Goal: Task Accomplishment & Management: Manage account settings

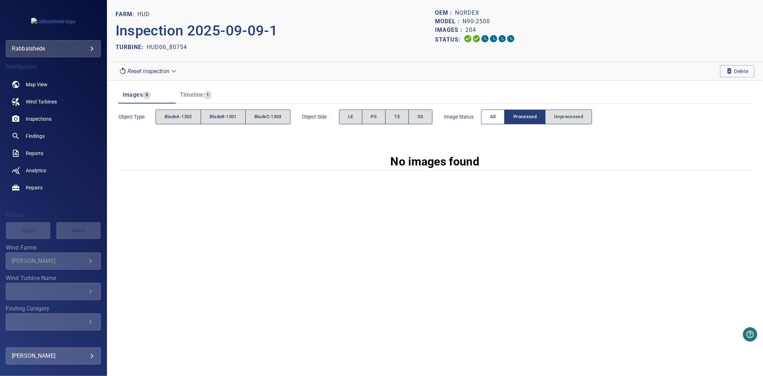
click at [492, 115] on button "All" at bounding box center [493, 117] width 24 height 15
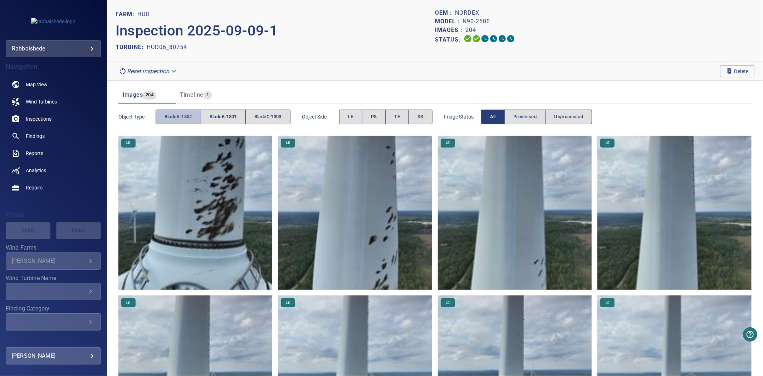
click at [180, 120] on span "bladeA-1302" at bounding box center [179, 117] width 28 height 8
click at [223, 120] on span "bladeB-1301" at bounding box center [223, 117] width 27 height 8
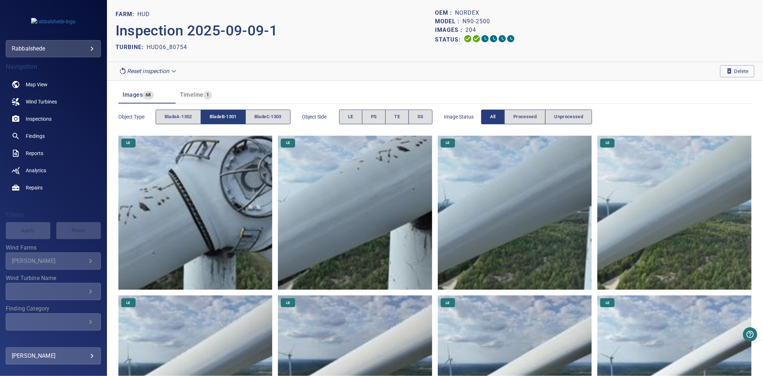
click at [223, 120] on span "bladeB-1301" at bounding box center [223, 117] width 27 height 8
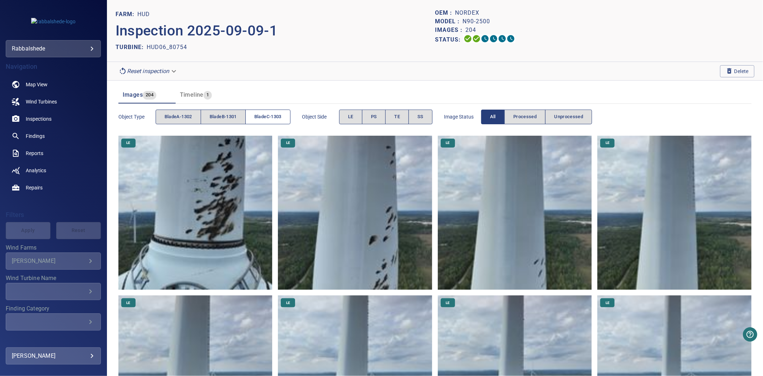
click at [291, 120] on button "bladeC-1303" at bounding box center [268, 117] width 45 height 15
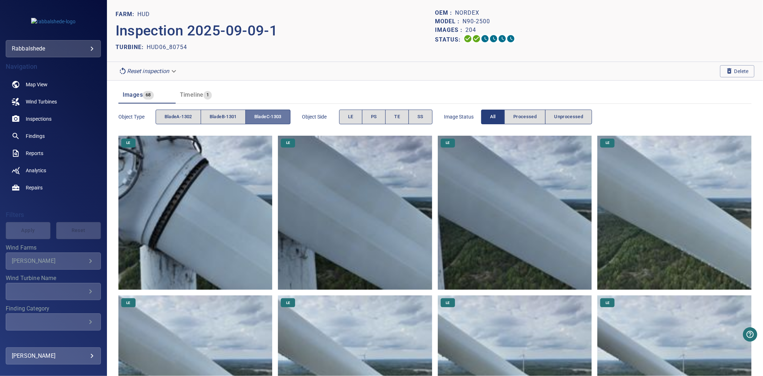
click at [285, 118] on button "bladeC-1303" at bounding box center [268, 117] width 45 height 15
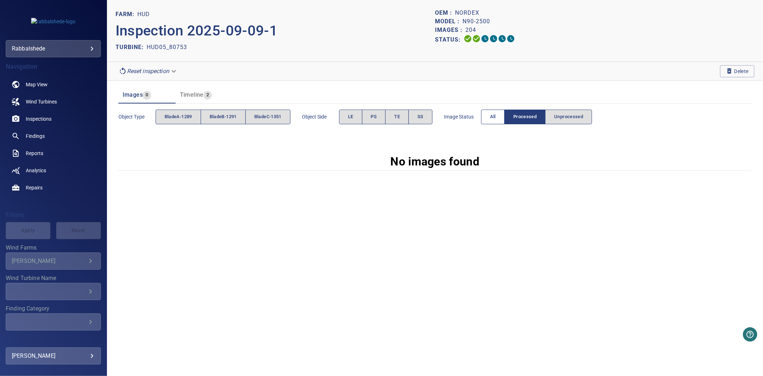
click at [496, 118] on span "All" at bounding box center [493, 117] width 6 height 8
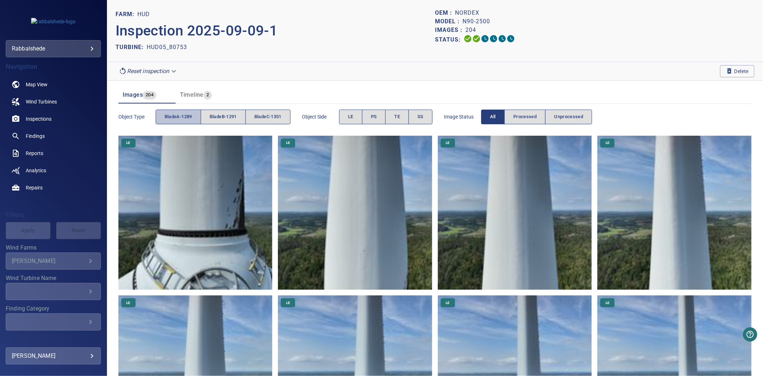
click at [163, 118] on button "bladeA-1289" at bounding box center [178, 117] width 45 height 15
click at [227, 116] on span "bladeB-1291" at bounding box center [223, 117] width 27 height 8
click at [295, 117] on div "Object type bladeA-1289 bladeB-1291 bladeC-1351 Object Side LE PS TE SS Image S…" at bounding box center [435, 117] width 634 height 20
click at [280, 118] on span "bladeC-1351" at bounding box center [267, 117] width 27 height 8
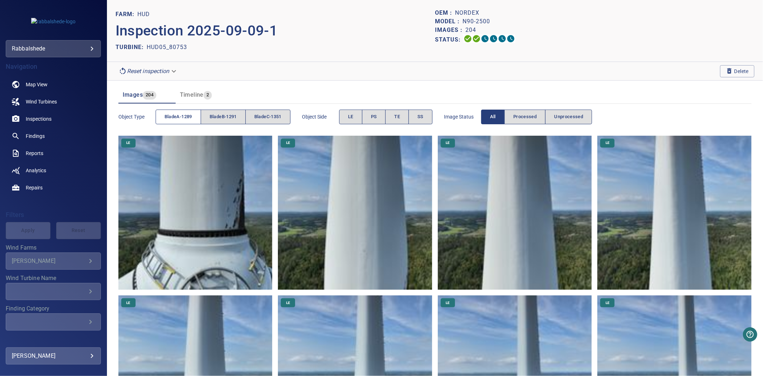
click at [178, 117] on span "bladeA-1289" at bounding box center [179, 117] width 28 height 8
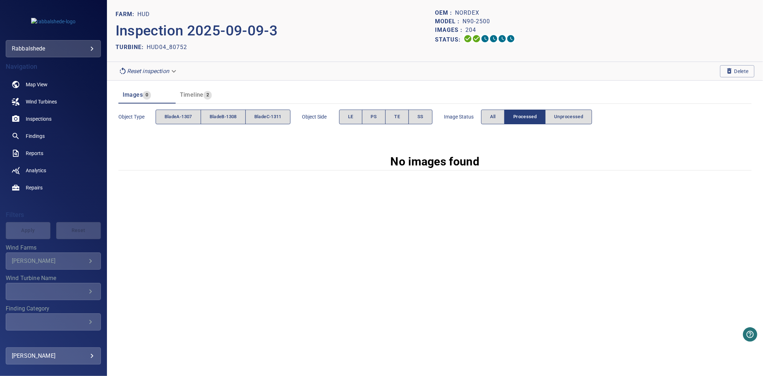
click at [496, 126] on div "Image Status All Processed Unprocessed" at bounding box center [518, 117] width 149 height 20
click at [495, 117] on span "All" at bounding box center [493, 117] width 6 height 8
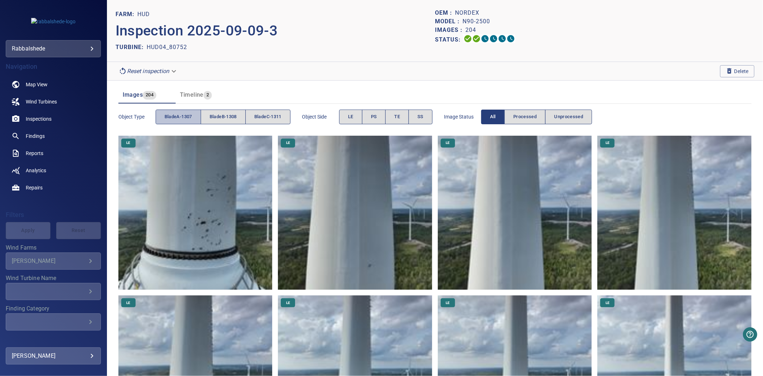
click at [193, 113] on button "bladeA-1307" at bounding box center [178, 117] width 45 height 15
click at [220, 108] on div "Object type bladeA-1307 bladeB-1308 bladeC-1311" at bounding box center [204, 117] width 172 height 20
click at [223, 120] on span "bladeB-1308" at bounding box center [223, 117] width 27 height 8
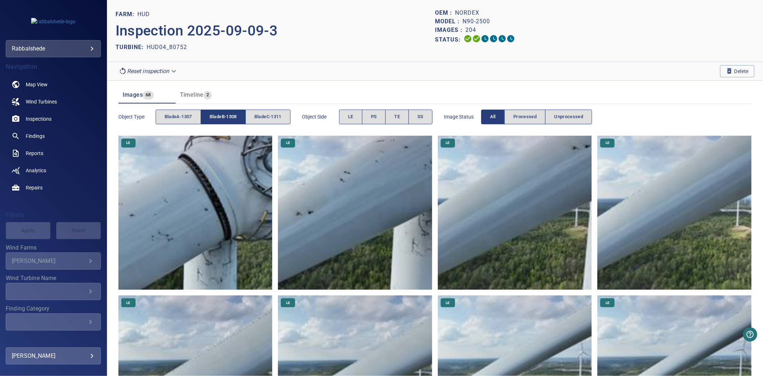
click at [224, 120] on span "bladeB-1308" at bounding box center [223, 117] width 27 height 8
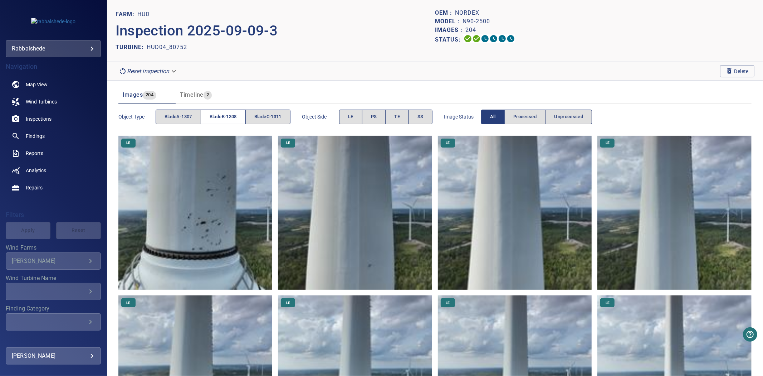
drag, startPoint x: 223, startPoint y: 120, endPoint x: 228, endPoint y: 118, distance: 5.3
click at [228, 118] on span "bladeB-1308" at bounding box center [223, 117] width 27 height 8
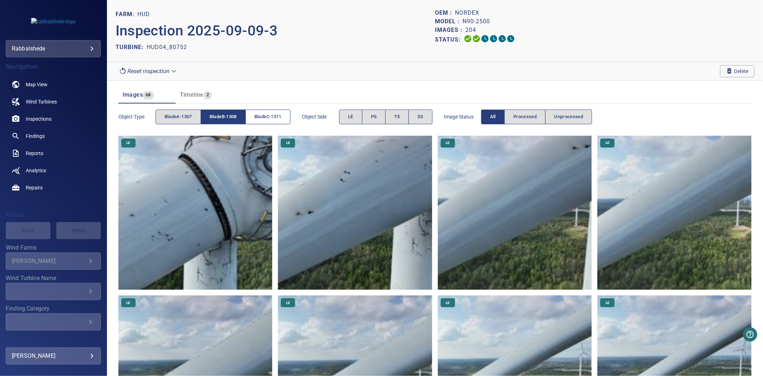
click at [266, 116] on span "bladeC-1311" at bounding box center [267, 117] width 27 height 8
click at [222, 116] on span "bladeB-1308" at bounding box center [223, 117] width 27 height 8
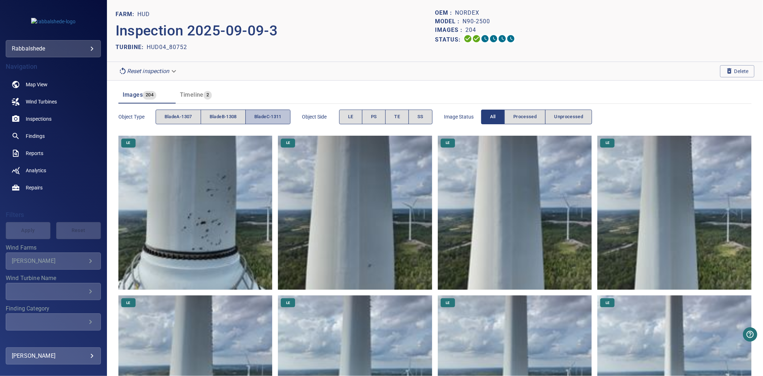
click at [273, 116] on span "bladeC-1311" at bounding box center [267, 117] width 27 height 8
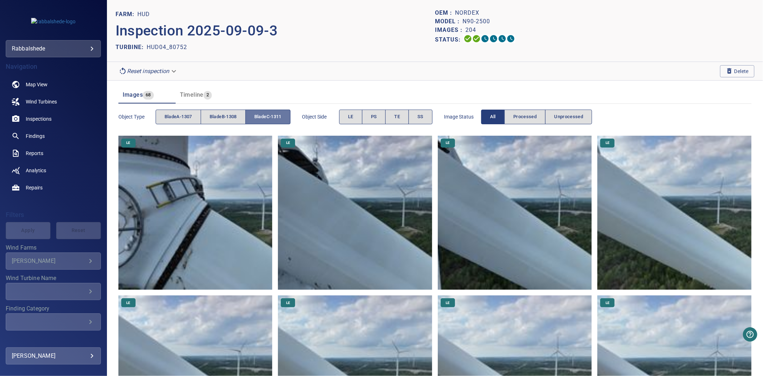
click at [274, 115] on span "bladeC-1311" at bounding box center [267, 117] width 27 height 8
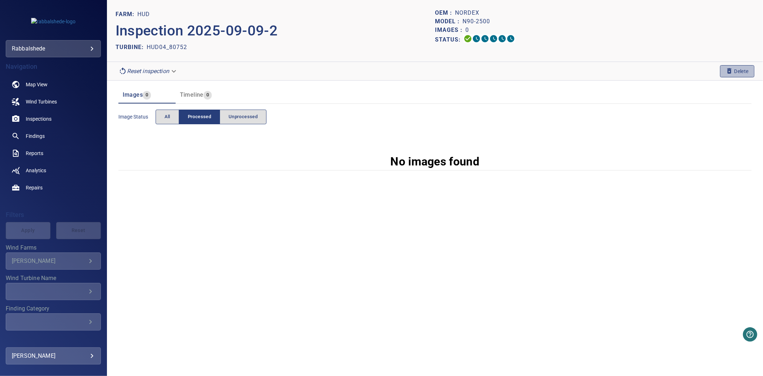
click at [748, 74] on span "Delete" at bounding box center [737, 71] width 23 height 8
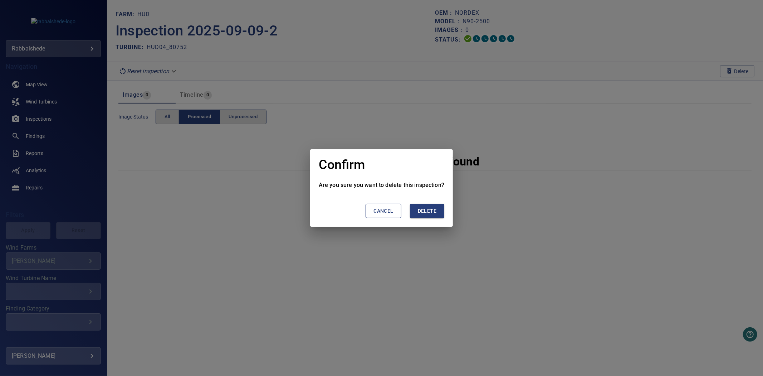
click at [432, 214] on span "Delete" at bounding box center [427, 211] width 19 height 9
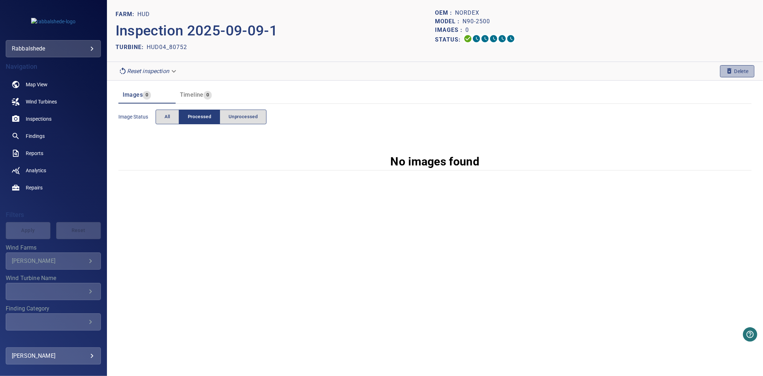
click at [728, 72] on icon "button" at bounding box center [730, 70] width 4 height 5
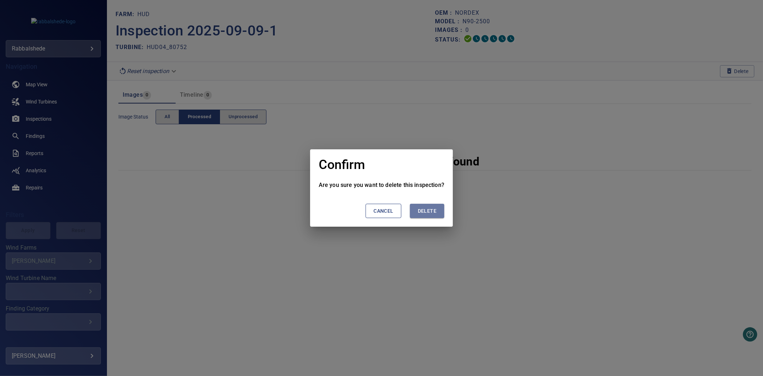
click at [415, 213] on button "Delete" at bounding box center [427, 211] width 34 height 15
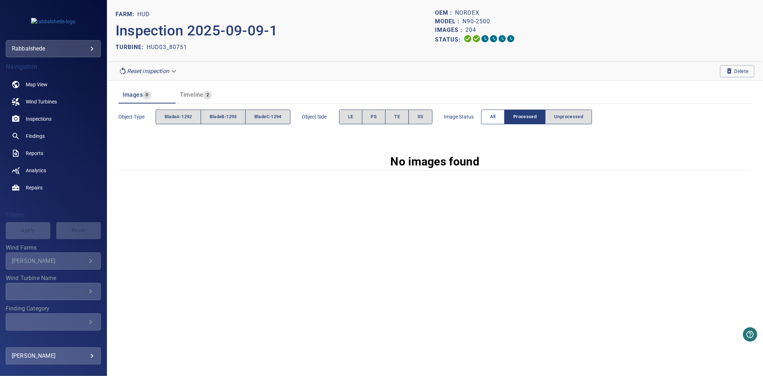
click at [501, 117] on button "All" at bounding box center [493, 117] width 24 height 15
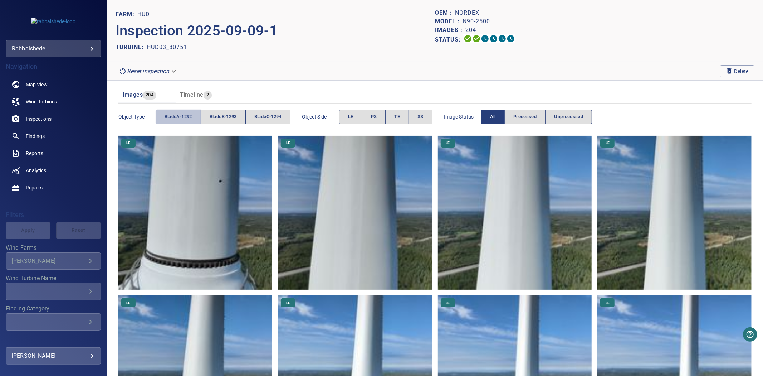
click at [185, 113] on span "bladeA-1292" at bounding box center [179, 117] width 28 height 8
click at [210, 119] on span "bladeB-1293" at bounding box center [223, 117] width 27 height 8
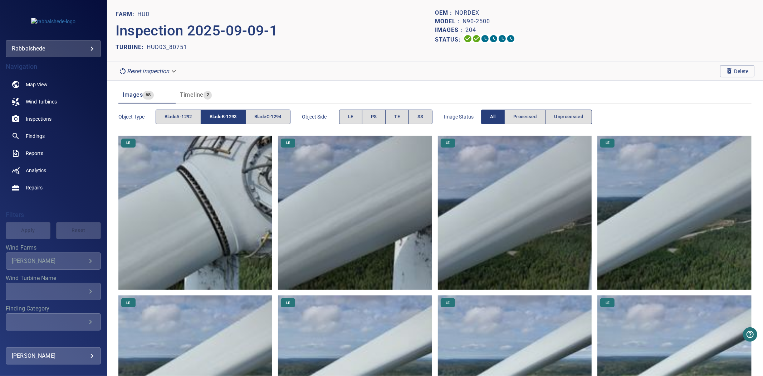
click at [210, 119] on span "bladeB-1293" at bounding box center [223, 117] width 27 height 8
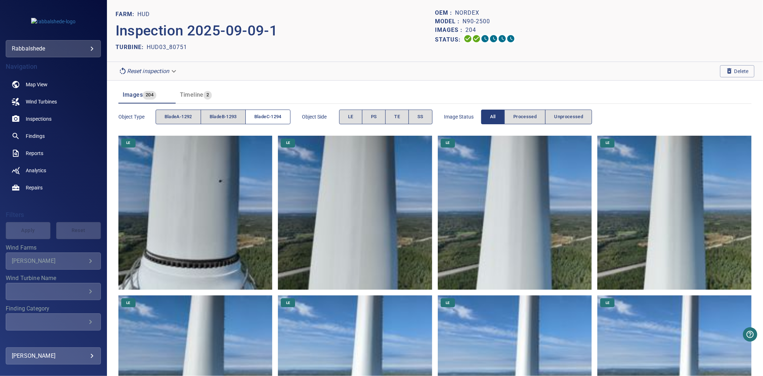
click at [256, 120] on button "bladeC-1294" at bounding box center [268, 117] width 45 height 15
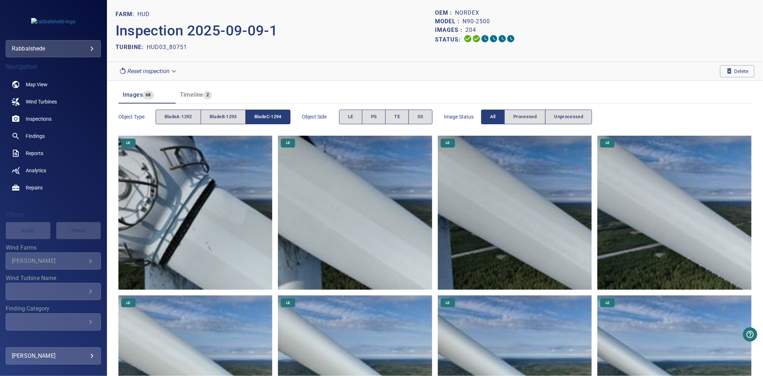
click at [256, 120] on button "bladeC-1294" at bounding box center [268, 117] width 45 height 15
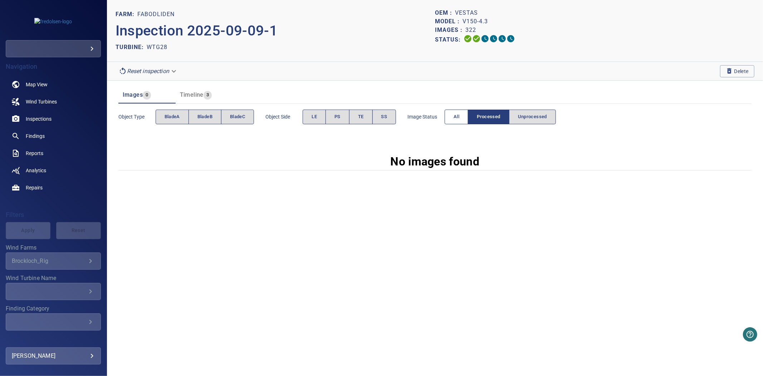
click at [457, 120] on span "All" at bounding box center [457, 117] width 6 height 8
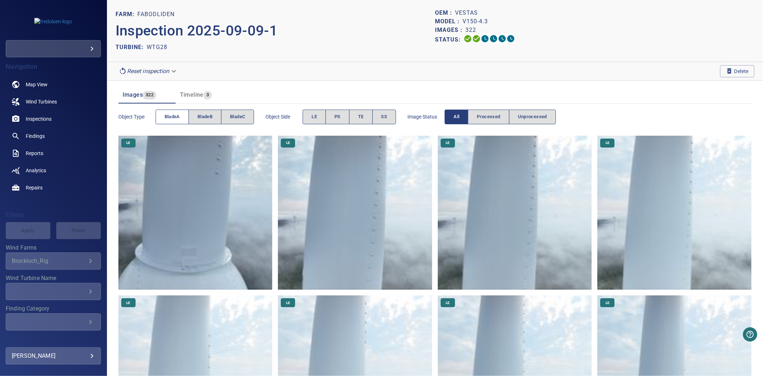
click at [169, 115] on span "bladeA" at bounding box center [172, 117] width 15 height 8
click at [208, 117] on span "bladeB" at bounding box center [205, 117] width 15 height 8
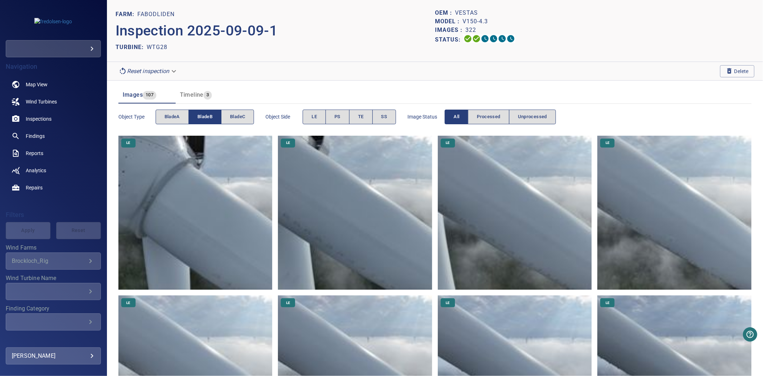
click at [208, 117] on span "bladeB" at bounding box center [205, 117] width 15 height 8
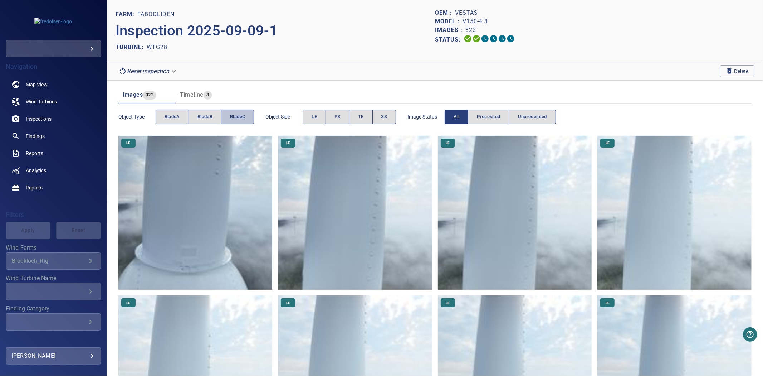
click at [242, 117] on span "bladeC" at bounding box center [237, 117] width 15 height 8
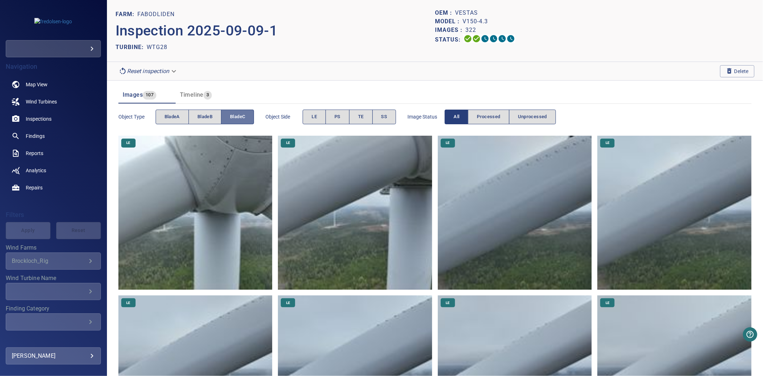
click at [242, 117] on span "bladeC" at bounding box center [237, 117] width 15 height 8
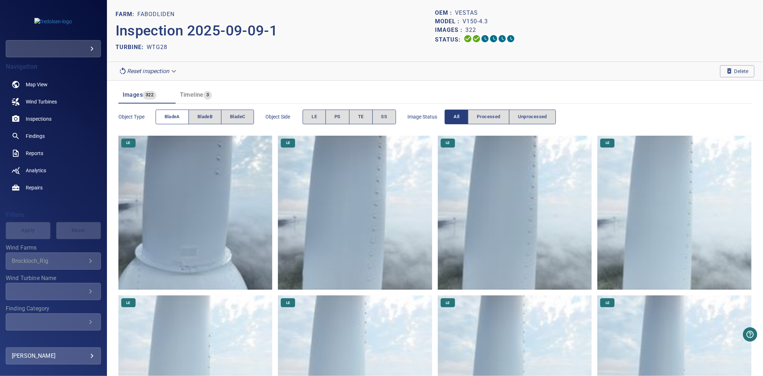
click at [178, 116] on span "bladeA" at bounding box center [172, 117] width 15 height 8
click at [180, 115] on span "bladeA" at bounding box center [172, 117] width 15 height 8
click at [313, 113] on span "LE" at bounding box center [314, 117] width 5 height 8
click at [321, 115] on button "LE" at bounding box center [314, 117] width 23 height 15
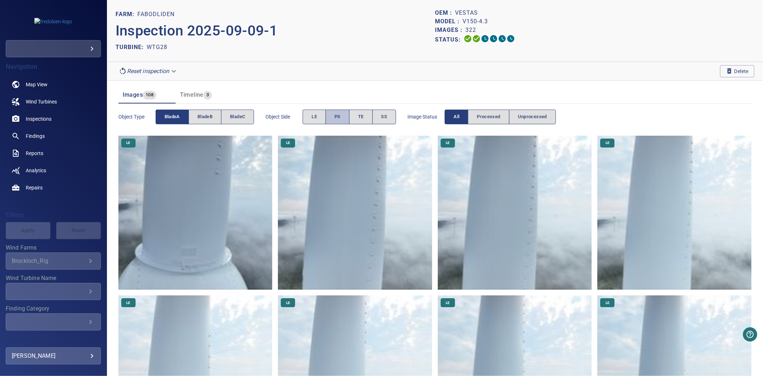
click at [334, 117] on button "PS" at bounding box center [338, 117] width 24 height 15
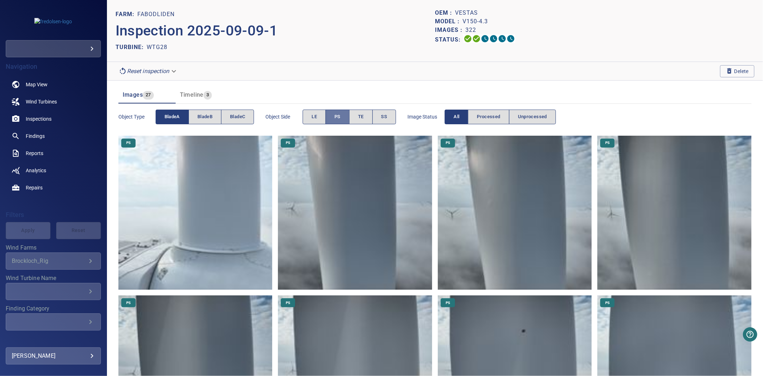
click at [334, 117] on button "PS" at bounding box center [338, 117] width 24 height 15
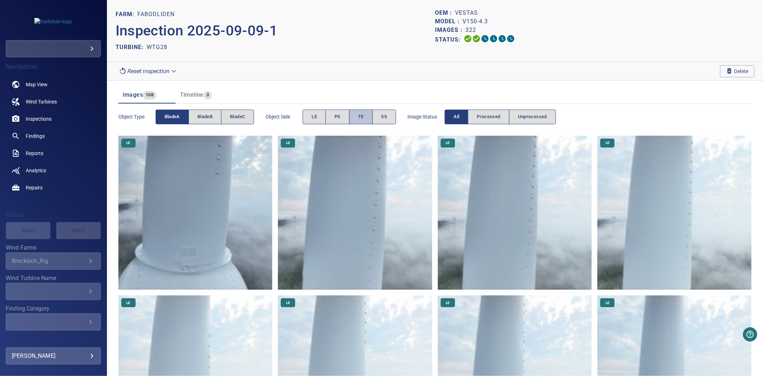
click at [363, 117] on span "TE" at bounding box center [361, 117] width 6 height 8
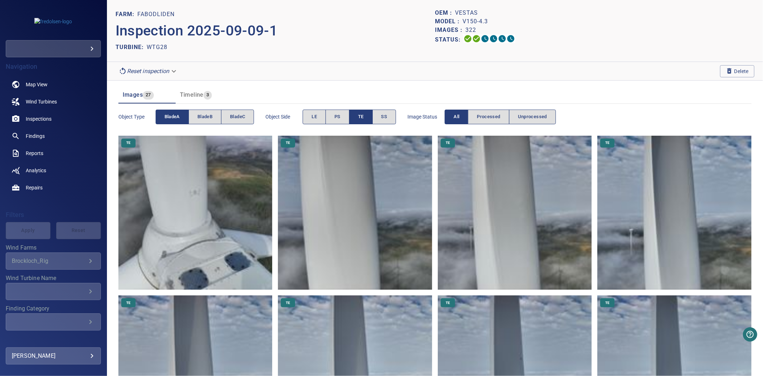
click at [363, 117] on span "TE" at bounding box center [361, 117] width 6 height 8
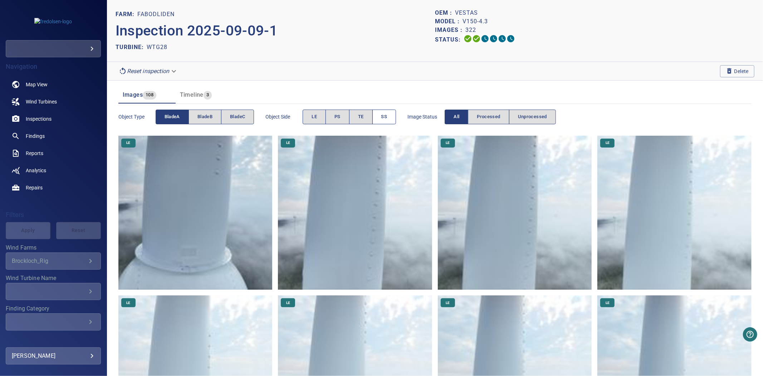
click at [381, 117] on button "SS" at bounding box center [385, 117] width 24 height 15
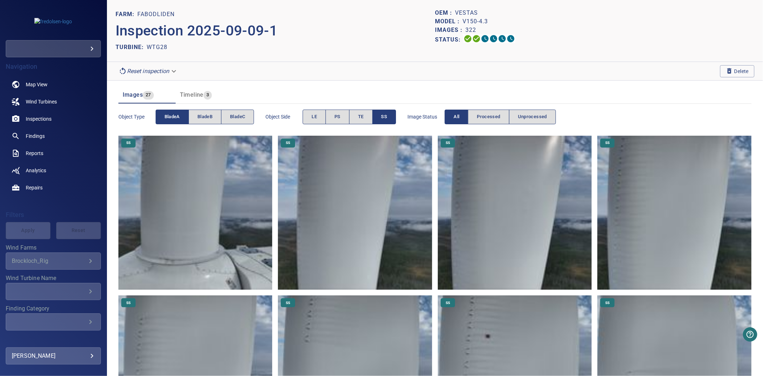
click at [381, 117] on button "SS" at bounding box center [385, 117] width 24 height 15
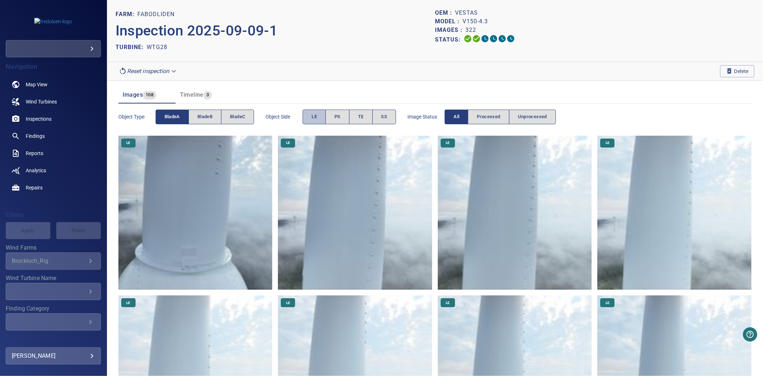
click at [311, 117] on button "LE" at bounding box center [314, 117] width 23 height 15
click at [174, 112] on button "bladeA" at bounding box center [172, 117] width 33 height 15
click at [321, 116] on button "LE" at bounding box center [314, 117] width 23 height 15
click at [180, 115] on span "bladeA" at bounding box center [172, 117] width 15 height 8
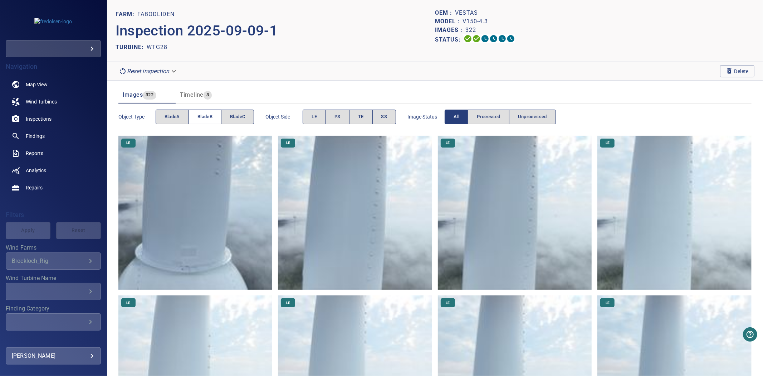
click at [208, 116] on span "bladeB" at bounding box center [205, 117] width 15 height 8
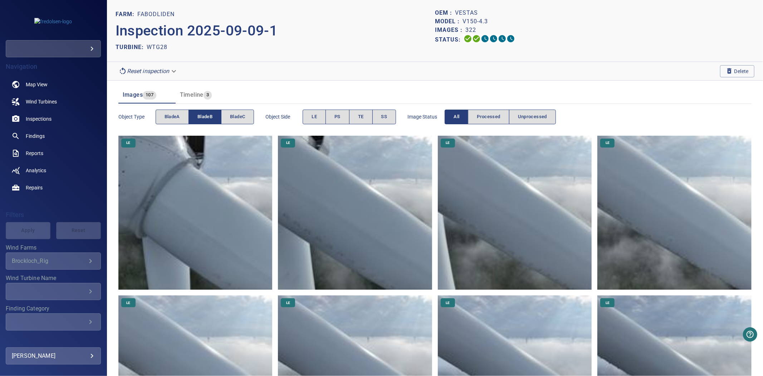
click at [208, 116] on span "bladeB" at bounding box center [205, 117] width 15 height 8
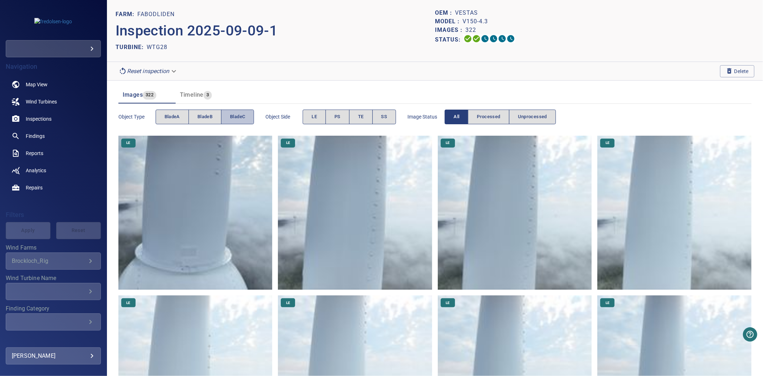
click at [241, 117] on span "bladeC" at bounding box center [237, 117] width 15 height 8
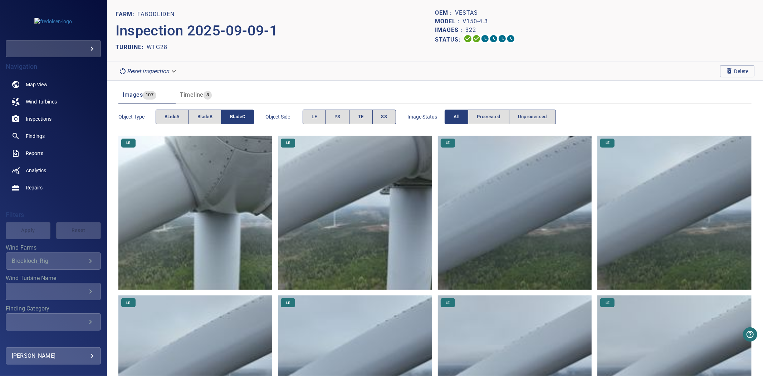
click at [241, 117] on span "bladeC" at bounding box center [237, 117] width 15 height 8
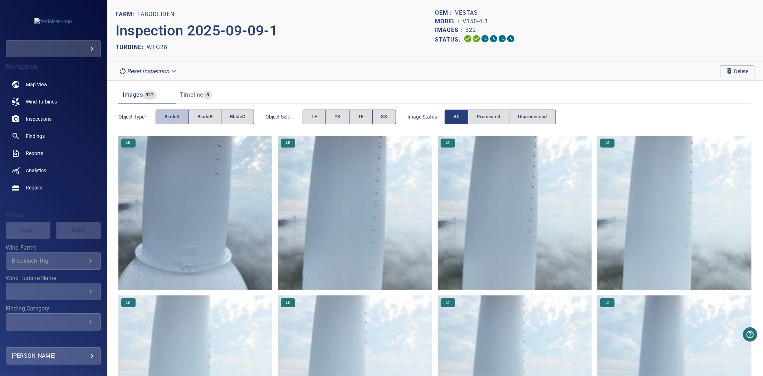
click at [172, 119] on span "bladeA" at bounding box center [172, 117] width 15 height 8
click at [308, 117] on button "LE" at bounding box center [314, 117] width 23 height 15
click at [310, 117] on button "LE" at bounding box center [314, 117] width 23 height 15
click at [341, 116] on span "PS" at bounding box center [338, 117] width 6 height 8
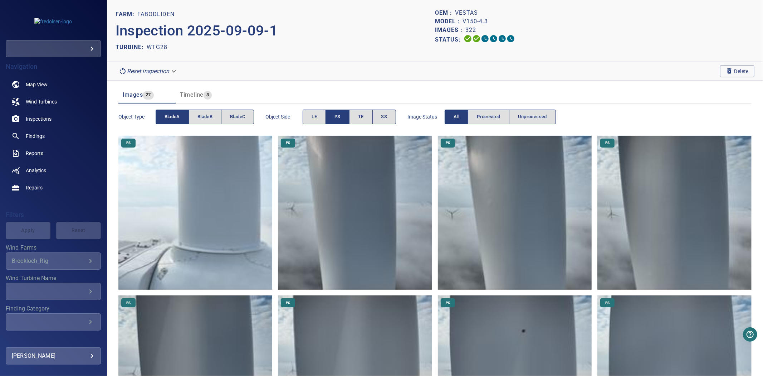
click at [341, 116] on span "PS" at bounding box center [338, 117] width 6 height 8
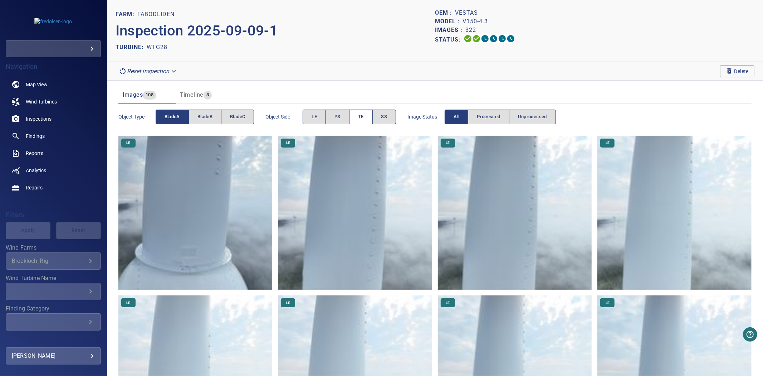
click at [355, 116] on button "TE" at bounding box center [361, 117] width 24 height 15
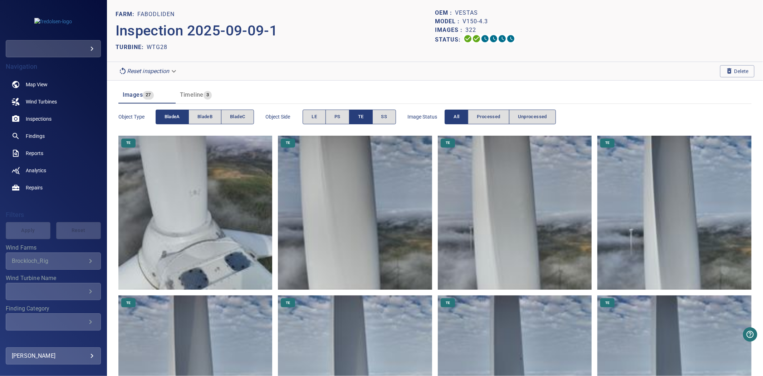
click at [356, 116] on button "TE" at bounding box center [361, 117] width 24 height 15
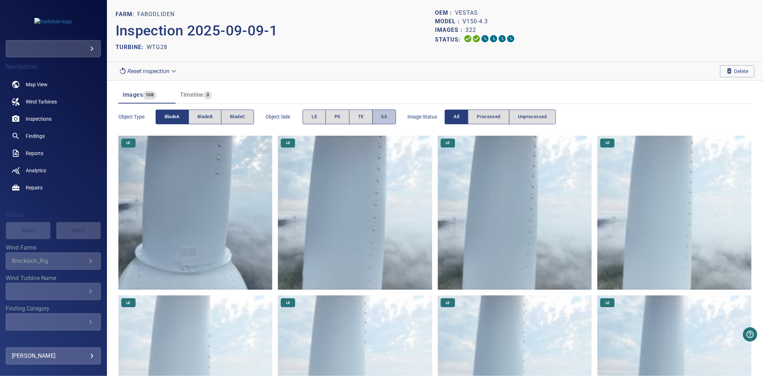
click at [380, 118] on button "SS" at bounding box center [385, 117] width 24 height 15
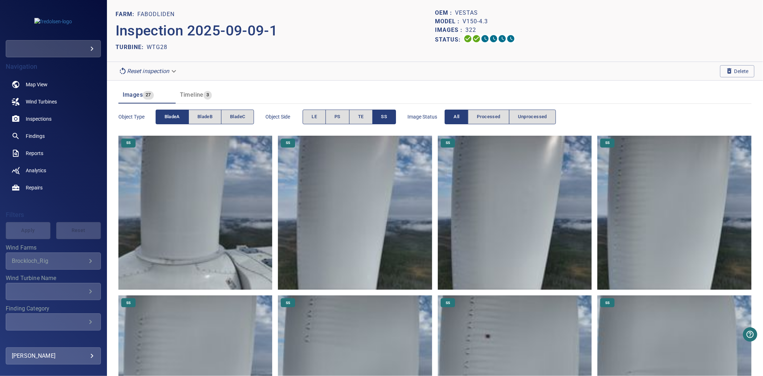
click at [380, 118] on button "SS" at bounding box center [385, 117] width 24 height 15
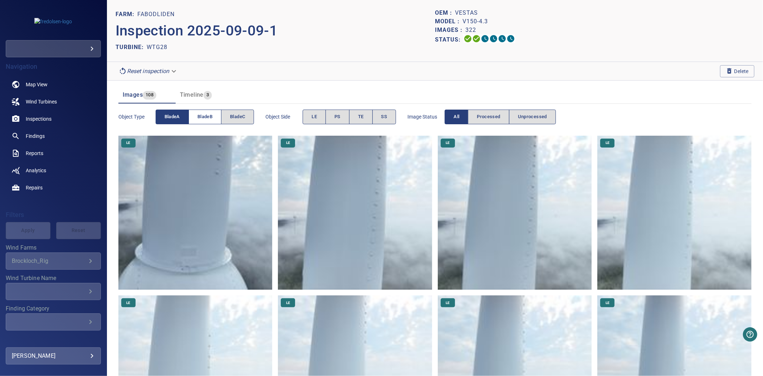
click at [198, 112] on button "bladeB" at bounding box center [205, 117] width 33 height 15
click at [162, 116] on button "bladeA" at bounding box center [172, 117] width 33 height 15
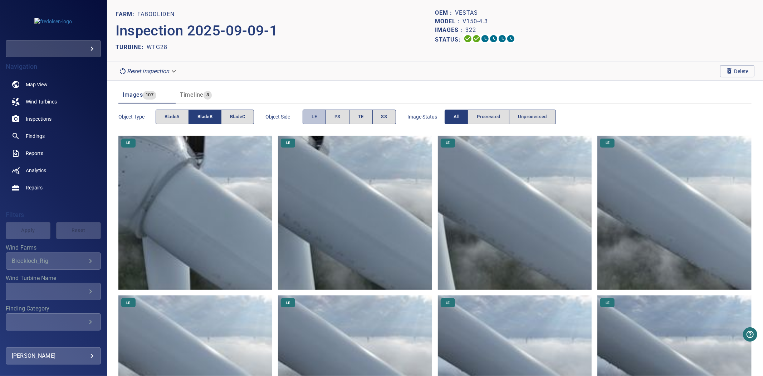
click at [311, 116] on button "LE" at bounding box center [314, 117] width 23 height 15
click at [340, 116] on span "PS" at bounding box center [338, 117] width 6 height 8
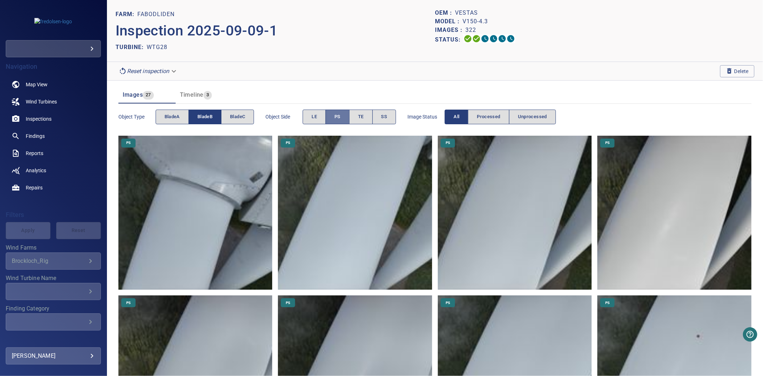
click at [340, 116] on span "PS" at bounding box center [338, 117] width 6 height 8
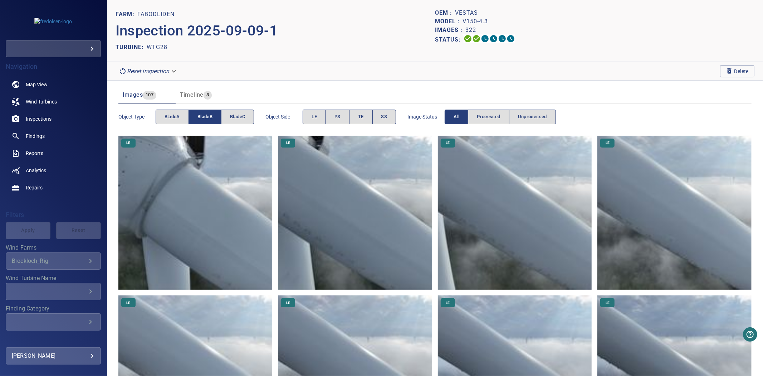
click at [369, 117] on button "TE" at bounding box center [361, 117] width 24 height 15
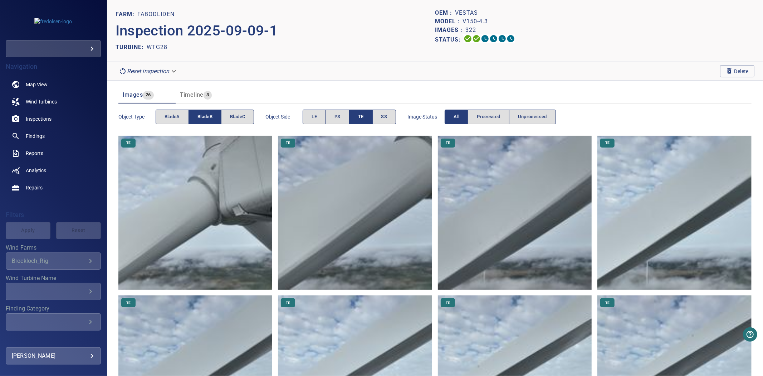
click at [368, 117] on button "TE" at bounding box center [361, 117] width 24 height 15
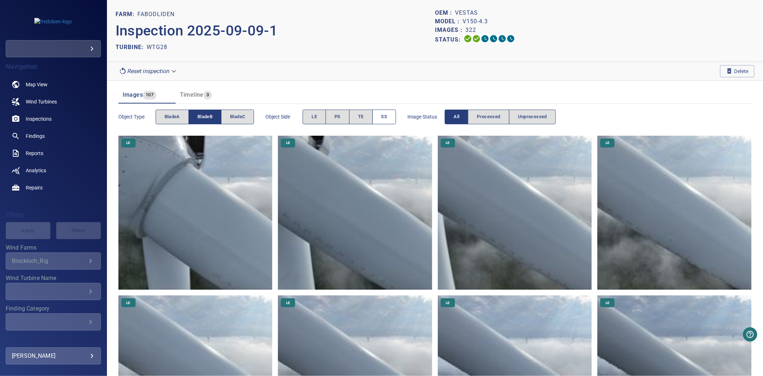
click at [380, 117] on button "SS" at bounding box center [385, 117] width 24 height 15
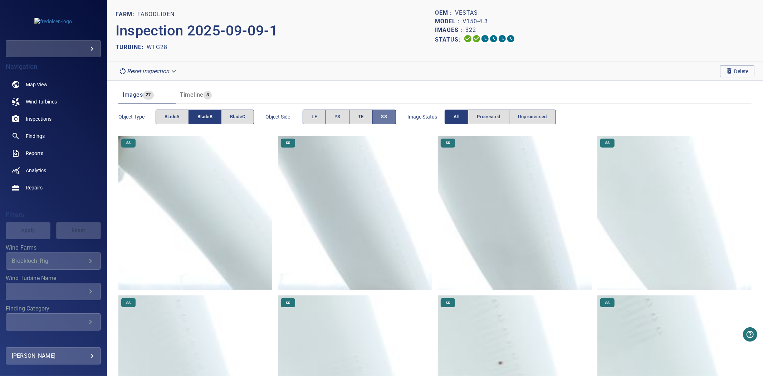
click at [380, 117] on button "SS" at bounding box center [385, 117] width 24 height 15
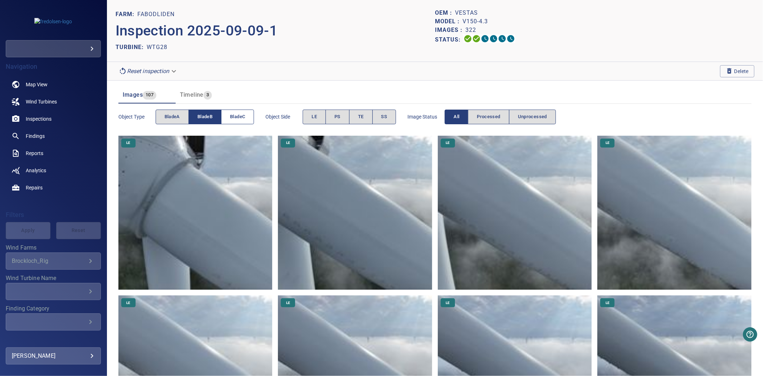
click at [246, 120] on button "bladeC" at bounding box center [237, 117] width 33 height 15
click at [212, 113] on span "bladeB" at bounding box center [205, 117] width 15 height 8
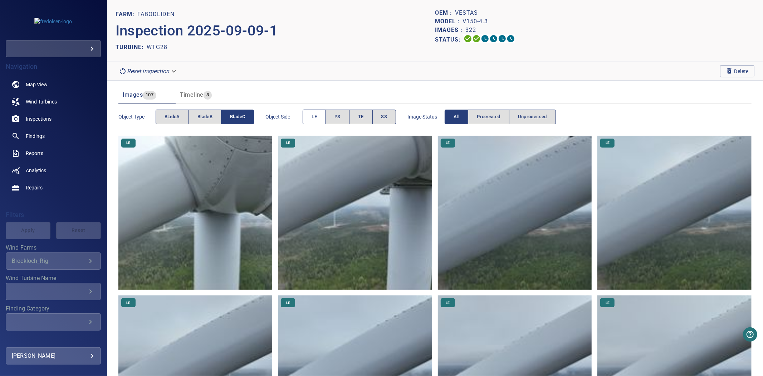
click at [310, 115] on button "LE" at bounding box center [314, 117] width 23 height 15
click at [311, 115] on button "LE" at bounding box center [314, 117] width 23 height 15
click at [340, 116] on span "PS" at bounding box center [338, 117] width 6 height 8
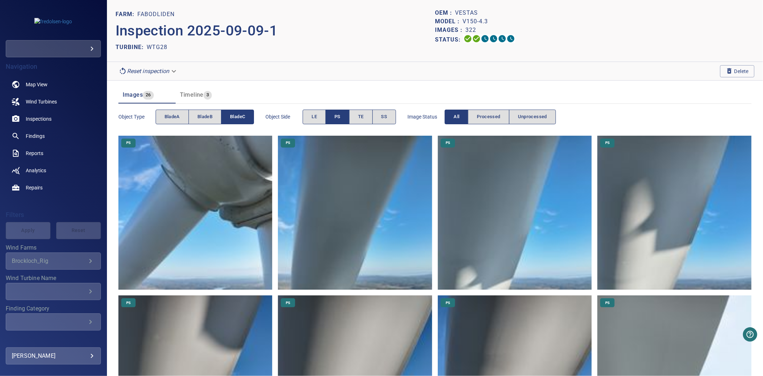
click at [340, 116] on span "PS" at bounding box center [338, 117] width 6 height 8
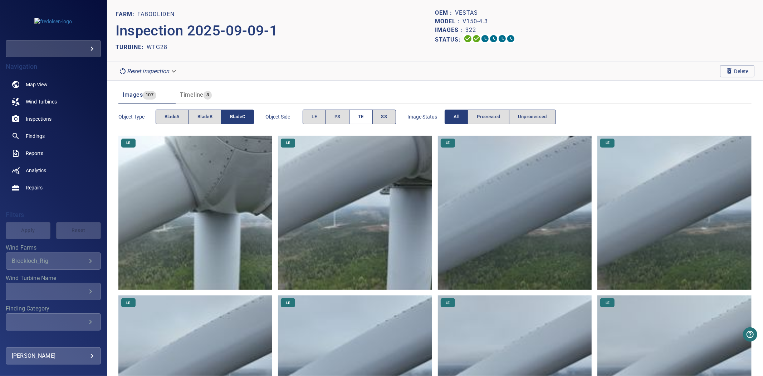
click at [364, 116] on span "TE" at bounding box center [361, 117] width 6 height 8
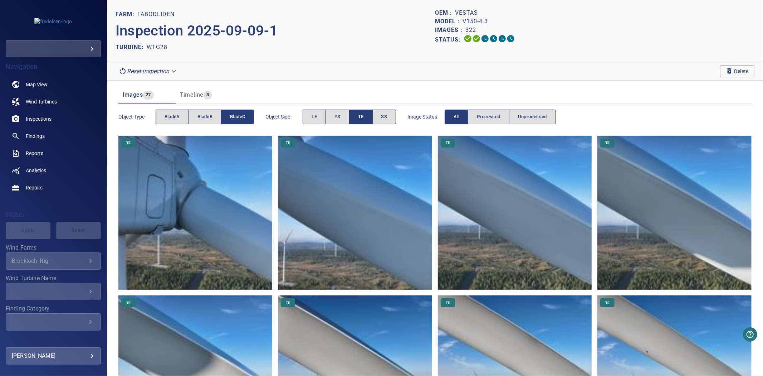
click at [364, 116] on span "TE" at bounding box center [361, 117] width 6 height 8
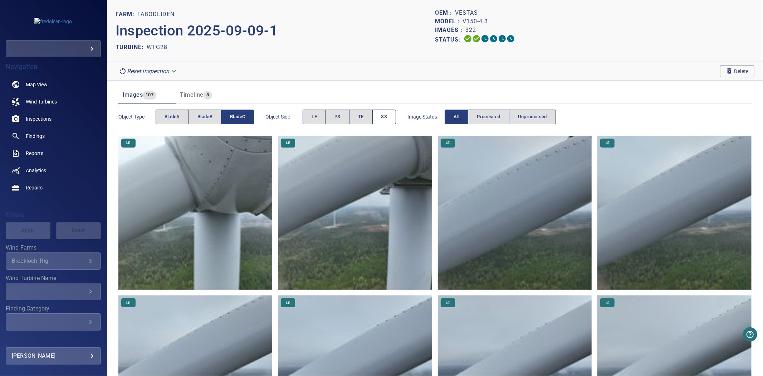
click at [377, 116] on button "SS" at bounding box center [385, 117] width 24 height 15
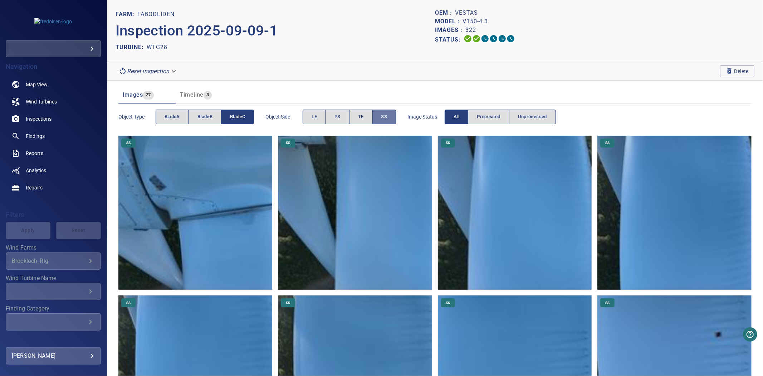
click at [377, 116] on button "SS" at bounding box center [385, 117] width 24 height 15
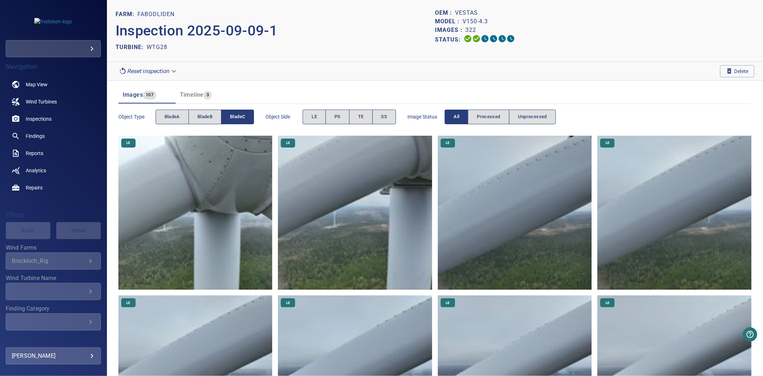
click at [202, 93] on span "Timeline" at bounding box center [192, 94] width 24 height 7
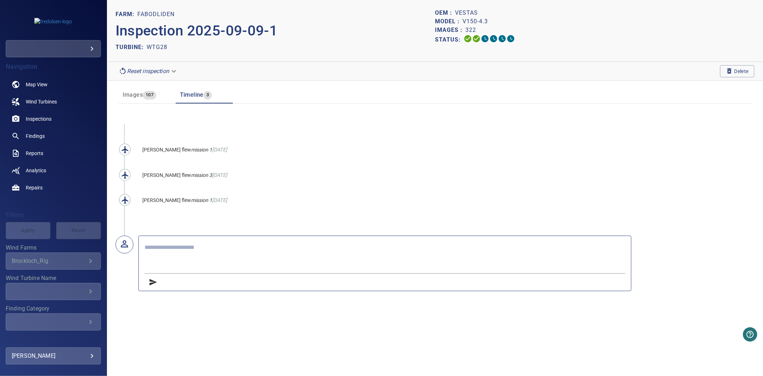
click at [141, 92] on span "Images" at bounding box center [133, 94] width 20 height 7
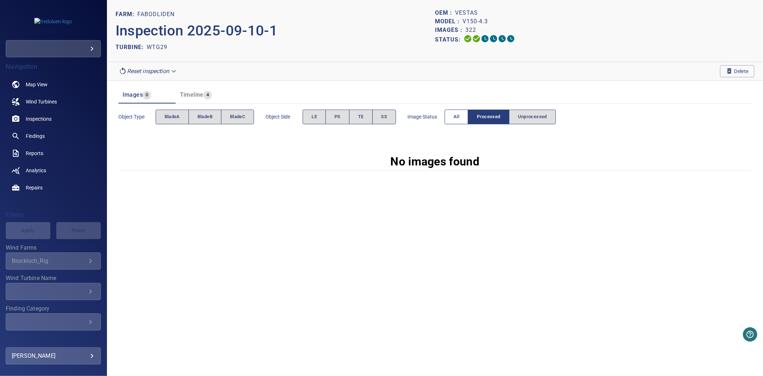
click at [453, 117] on button "All" at bounding box center [457, 117] width 24 height 15
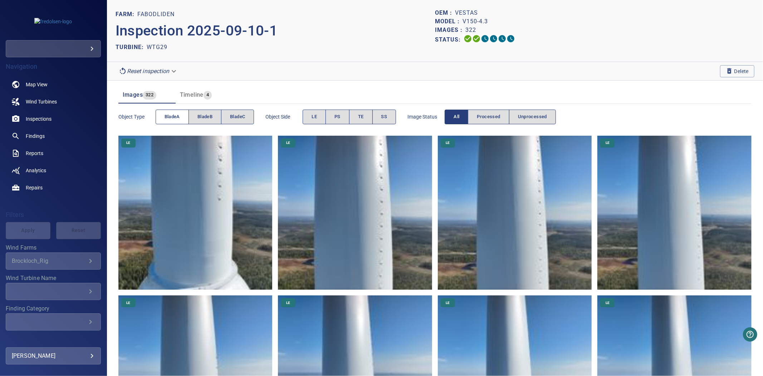
click at [166, 117] on span "bladeA" at bounding box center [172, 117] width 15 height 8
click at [201, 116] on span "bladeB" at bounding box center [205, 117] width 15 height 8
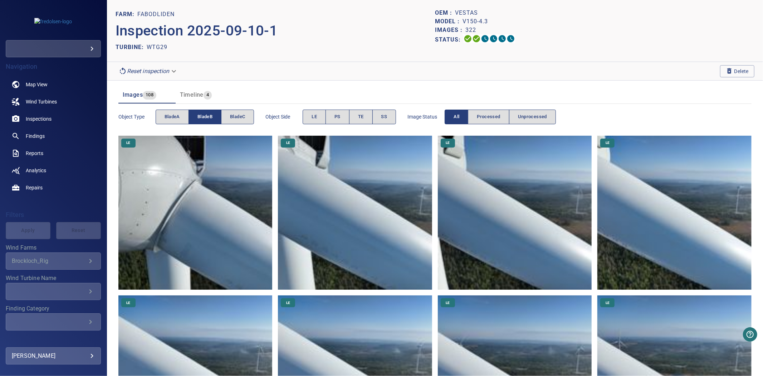
click at [201, 116] on span "bladeB" at bounding box center [205, 117] width 15 height 8
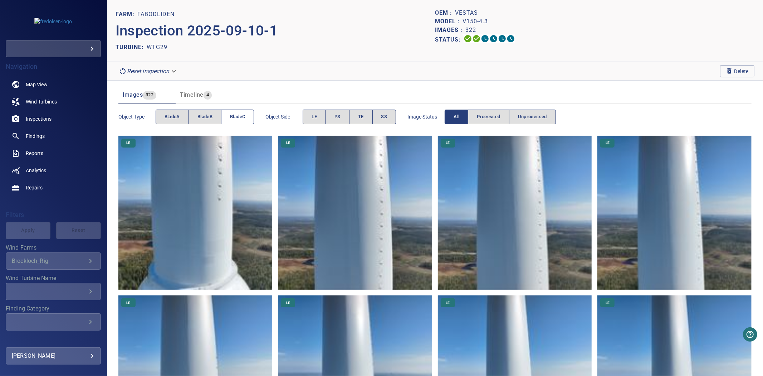
click at [240, 115] on span "bladeC" at bounding box center [237, 117] width 15 height 8
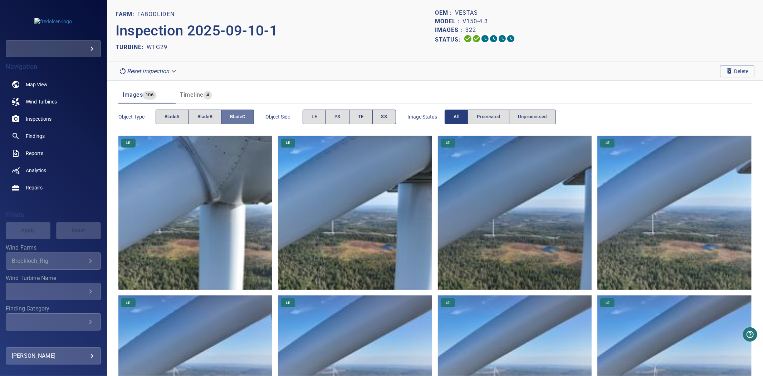
click at [240, 115] on span "bladeC" at bounding box center [237, 117] width 15 height 8
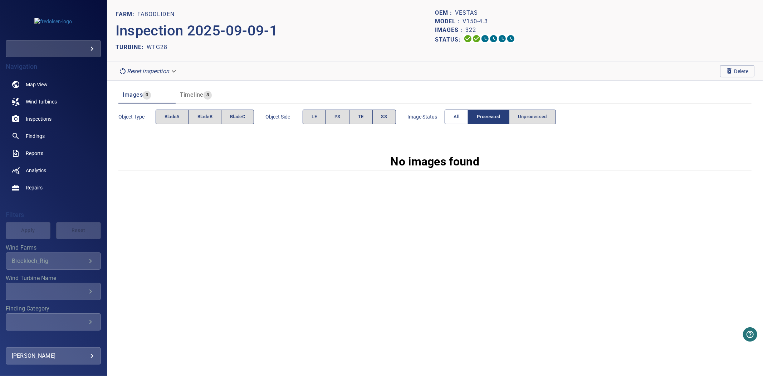
click at [460, 119] on span "All" at bounding box center [457, 117] width 6 height 8
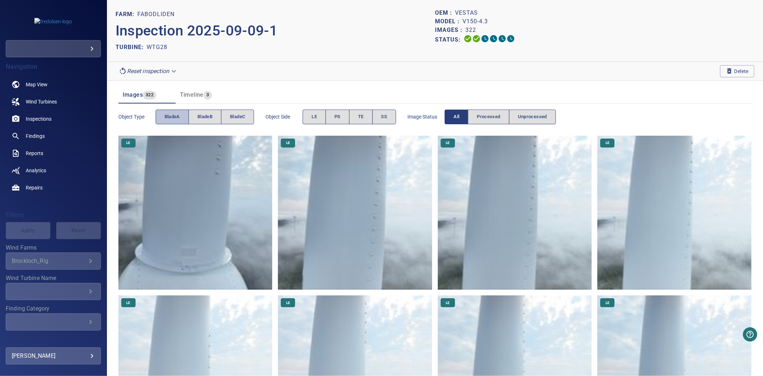
click at [173, 113] on span "bladeA" at bounding box center [172, 117] width 15 height 8
click at [203, 117] on span "bladeB" at bounding box center [205, 117] width 15 height 8
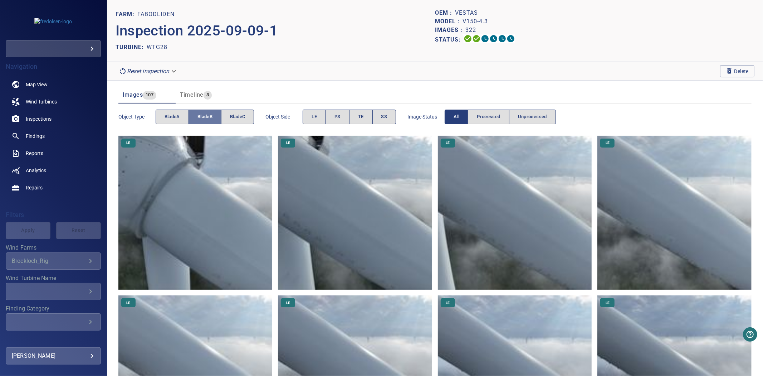
click at [203, 117] on span "bladeB" at bounding box center [205, 117] width 15 height 8
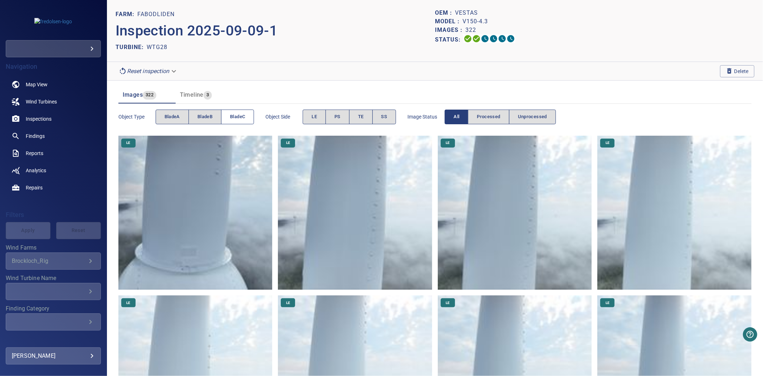
click at [232, 117] on span "bladeC" at bounding box center [237, 117] width 15 height 8
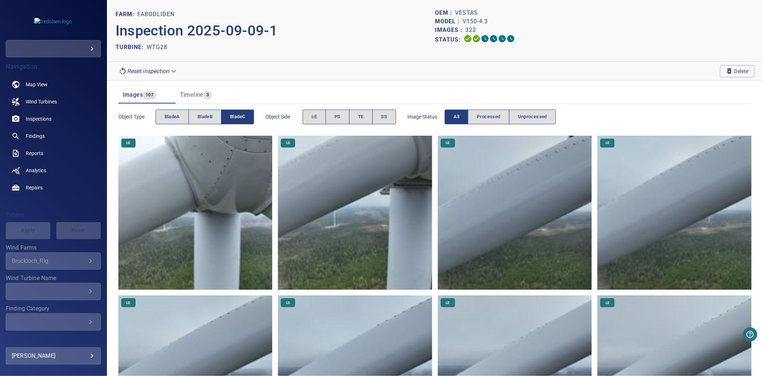
click at [232, 117] on span "bladeC" at bounding box center [237, 117] width 15 height 8
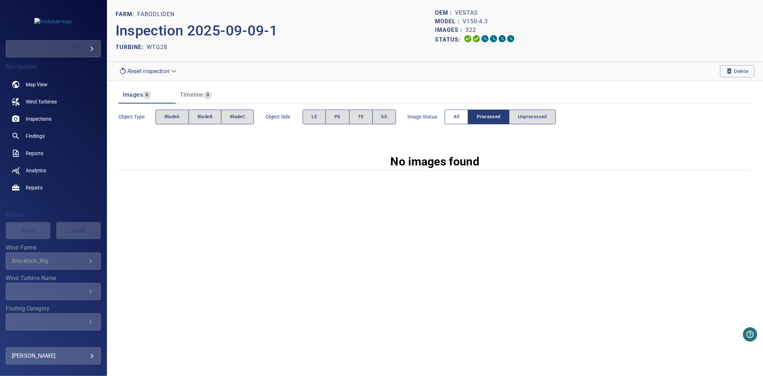
click at [456, 115] on span "All" at bounding box center [457, 117] width 6 height 8
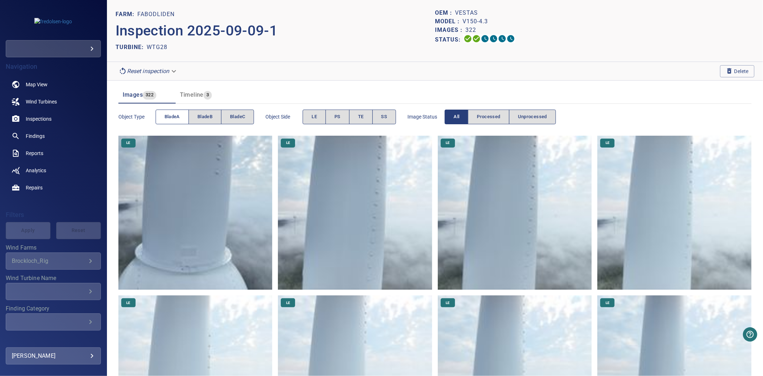
click at [183, 116] on button "bladeA" at bounding box center [172, 117] width 33 height 15
click at [181, 116] on button "bladeA" at bounding box center [172, 117] width 33 height 15
click at [200, 116] on span "bladeB" at bounding box center [205, 117] width 15 height 8
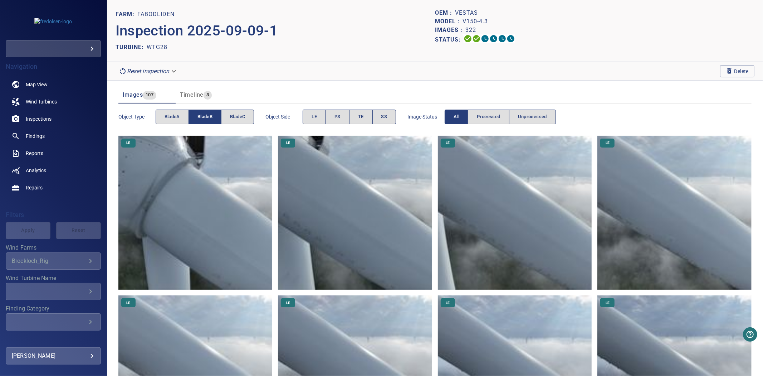
click at [201, 116] on span "bladeB" at bounding box center [205, 117] width 15 height 8
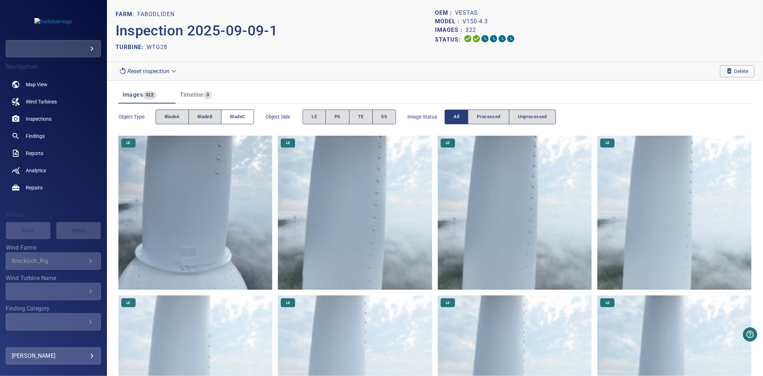
click at [245, 117] on span "bladeC" at bounding box center [237, 117] width 15 height 8
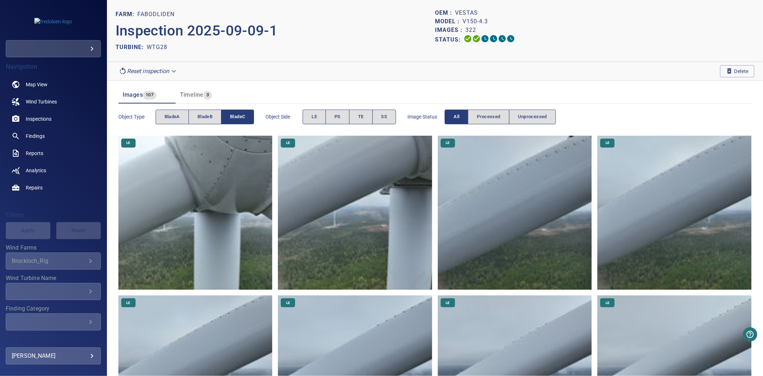
click at [245, 117] on span "bladeC" at bounding box center [237, 117] width 15 height 8
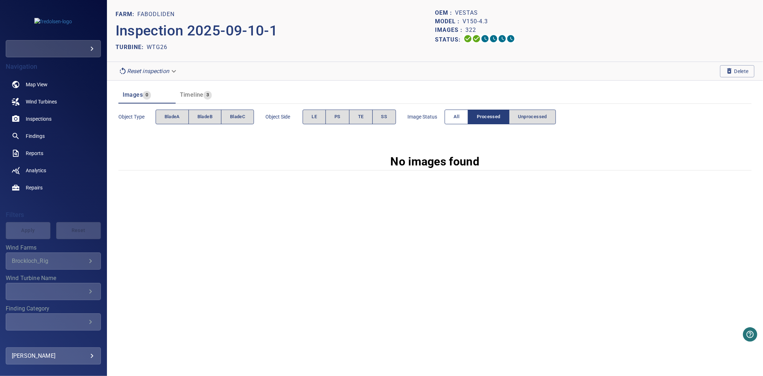
click at [457, 119] on span "All" at bounding box center [457, 117] width 6 height 8
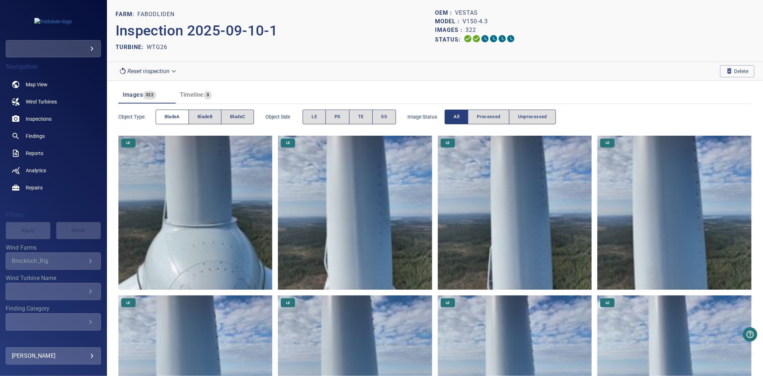
click at [180, 118] on span "bladeA" at bounding box center [172, 117] width 15 height 8
click at [199, 116] on span "bladeB" at bounding box center [205, 117] width 15 height 8
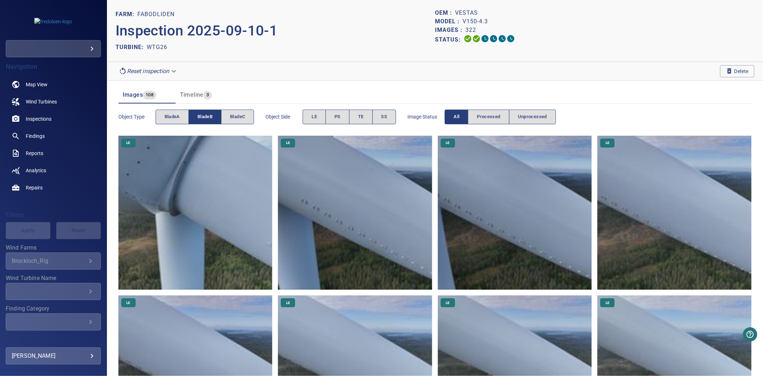
click at [199, 116] on span "bladeB" at bounding box center [205, 117] width 15 height 8
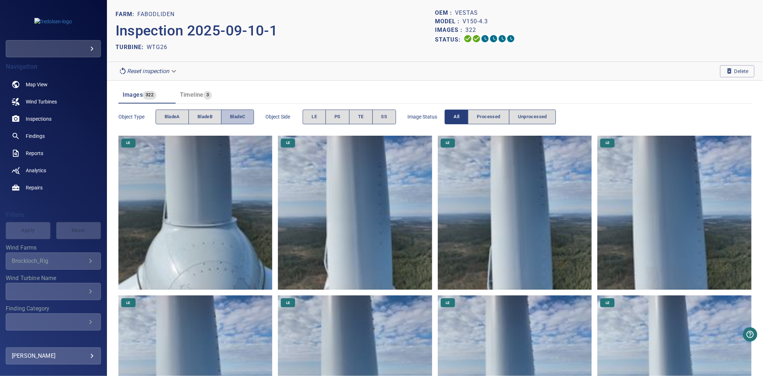
click at [236, 116] on span "bladeC" at bounding box center [237, 117] width 15 height 8
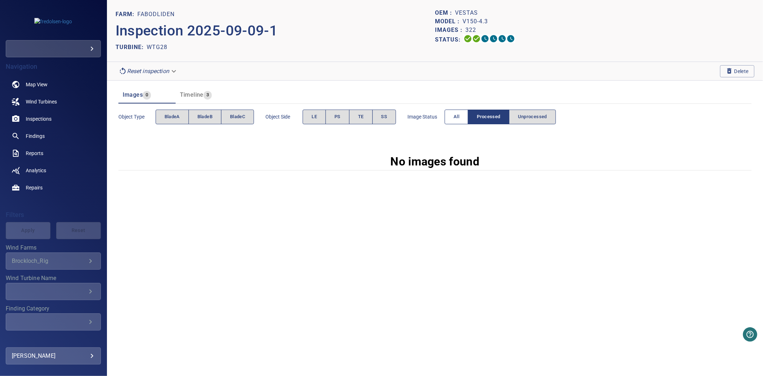
click at [457, 115] on span "All" at bounding box center [457, 117] width 6 height 8
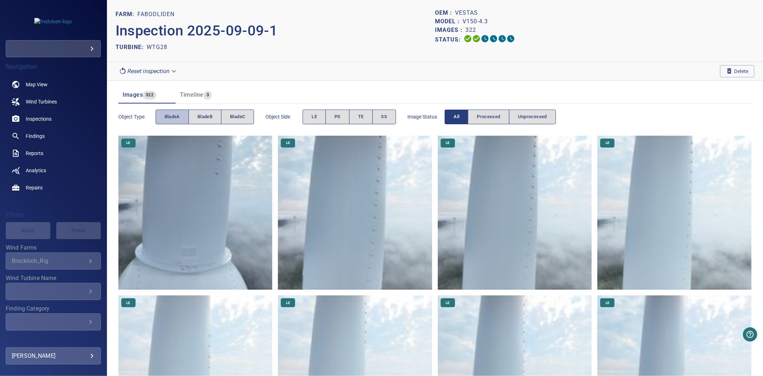
click at [175, 118] on span "bladeA" at bounding box center [172, 117] width 15 height 8
click at [314, 31] on p "Inspection 2025-09-09-1" at bounding box center [276, 30] width 320 height 21
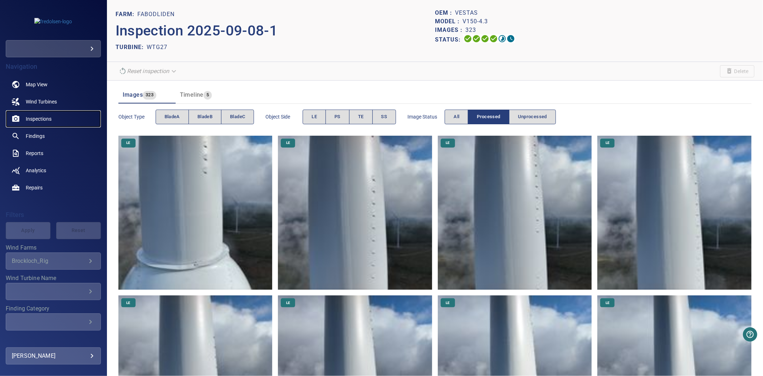
click at [35, 120] on span "Inspections" at bounding box center [39, 118] width 26 height 7
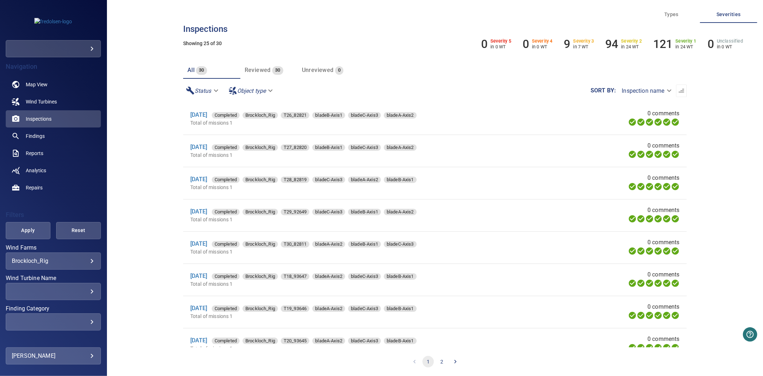
click at [57, 263] on body "**********" at bounding box center [381, 188] width 763 height 376
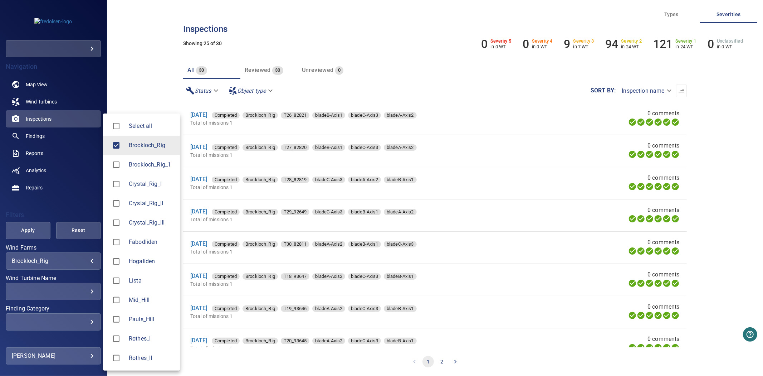
click at [127, 238] on div at bounding box center [119, 241] width 20 height 15
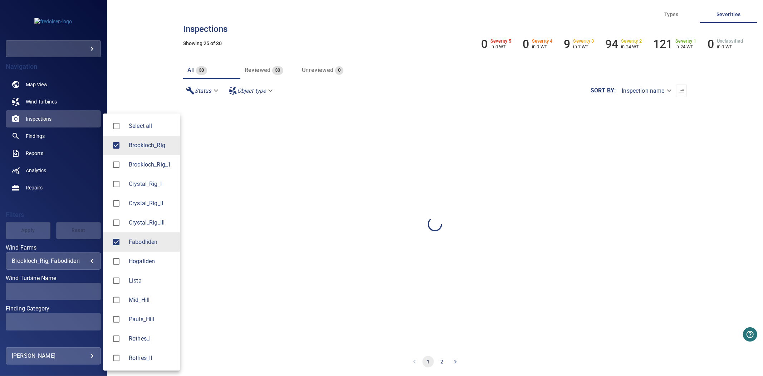
type input "**********"
click at [70, 302] on div at bounding box center [381, 188] width 763 height 376
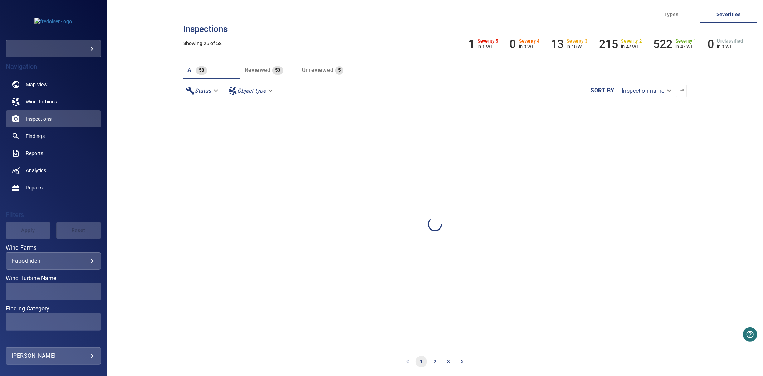
click at [70, 290] on span at bounding box center [53, 291] width 95 height 17
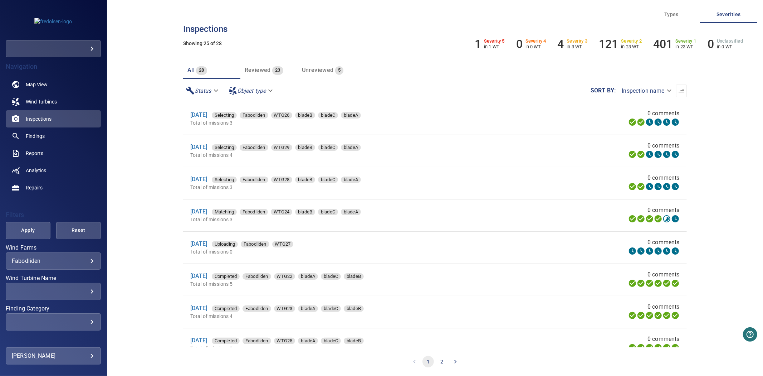
click at [62, 291] on div "​" at bounding box center [53, 291] width 83 height 7
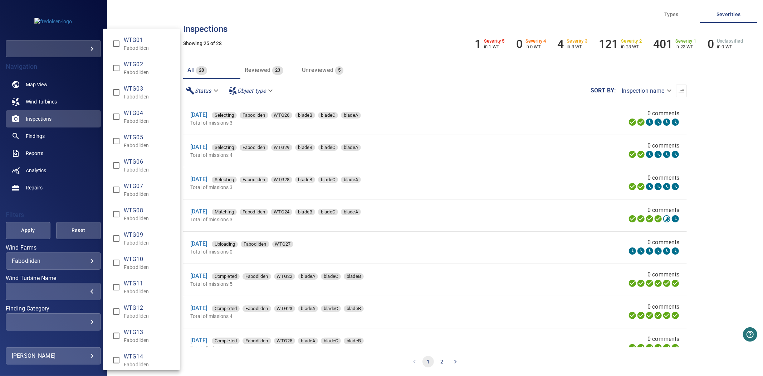
scroll to position [318, 0]
type input "**********"
click at [43, 237] on div "Wind Turbine Name" at bounding box center [381, 188] width 763 height 376
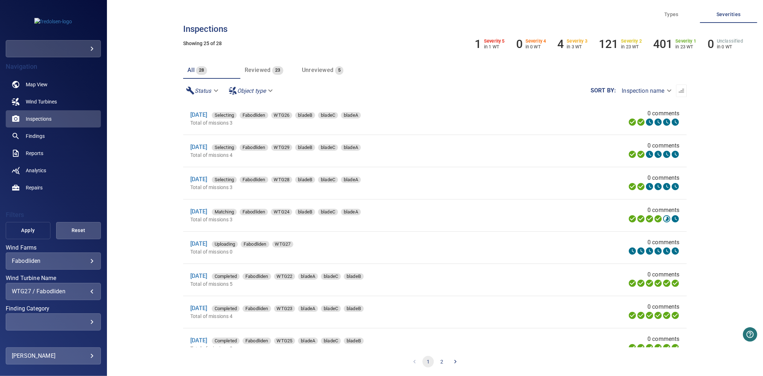
click at [31, 230] on span "Apply" at bounding box center [28, 230] width 27 height 9
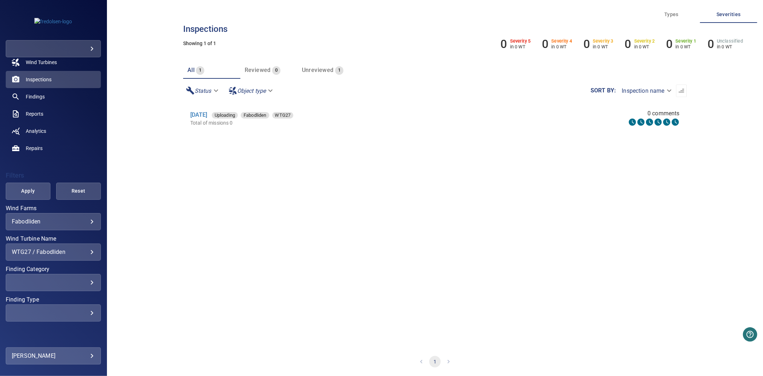
scroll to position [54, 0]
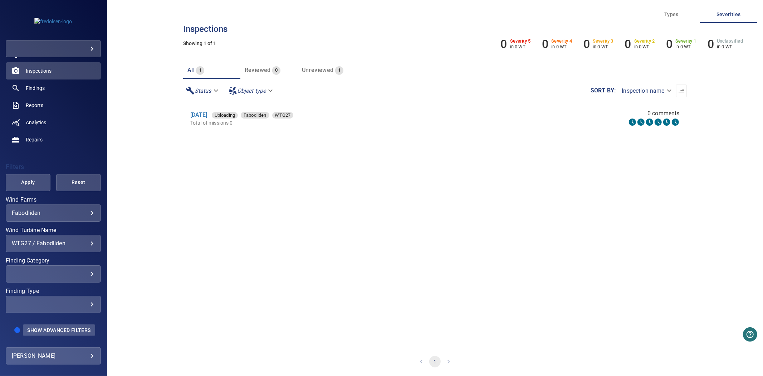
click at [55, 333] on button "Show Advanced Filters" at bounding box center [59, 329] width 72 height 11
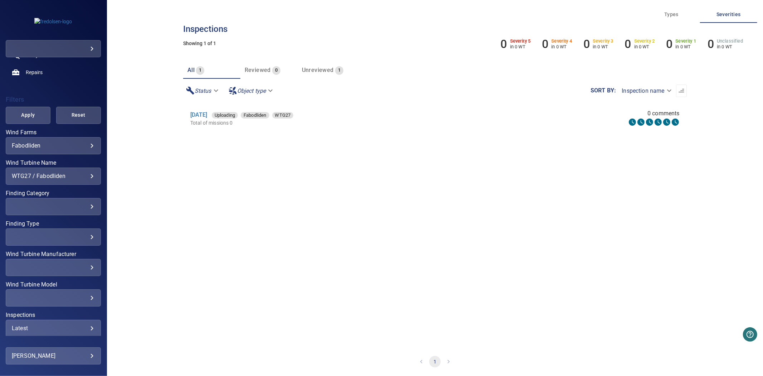
scroll to position [151, 0]
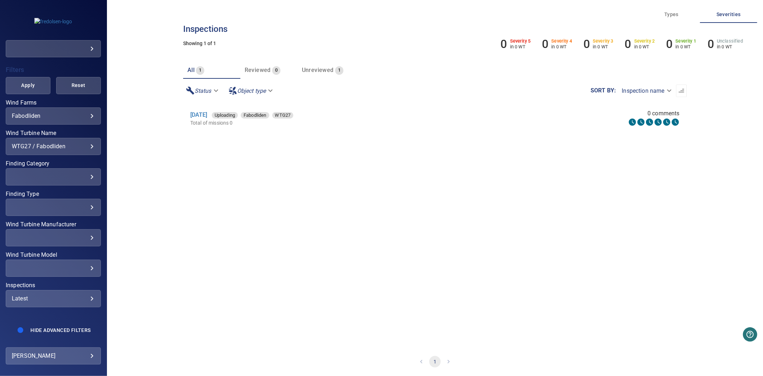
click at [56, 295] on div "Latest" at bounding box center [53, 298] width 83 height 7
click at [126, 323] on li "2025" at bounding box center [141, 316] width 77 height 19
type input "****"
drag, startPoint x: 33, startPoint y: 58, endPoint x: 31, endPoint y: 73, distance: 15.1
click at [33, 58] on div "Inspections" at bounding box center [381, 188] width 763 height 376
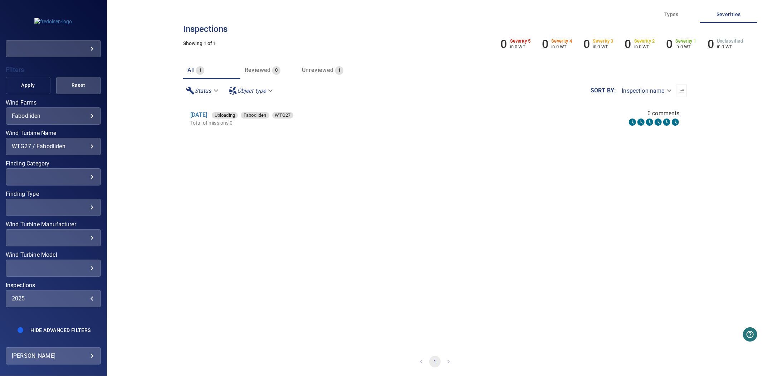
click at [27, 81] on span "Apply" at bounding box center [28, 85] width 27 height 9
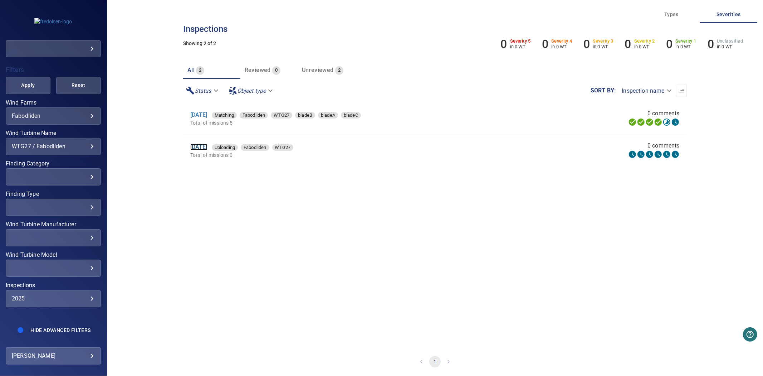
click at [208, 148] on link "[DATE]" at bounding box center [198, 147] width 17 height 7
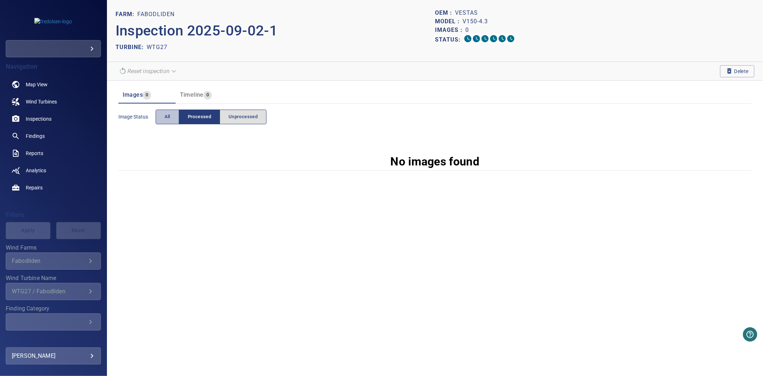
click at [161, 120] on button "All" at bounding box center [168, 117] width 24 height 15
click at [196, 119] on span "Processed" at bounding box center [199, 117] width 23 height 8
click at [727, 70] on icon "button" at bounding box center [729, 70] width 7 height 7
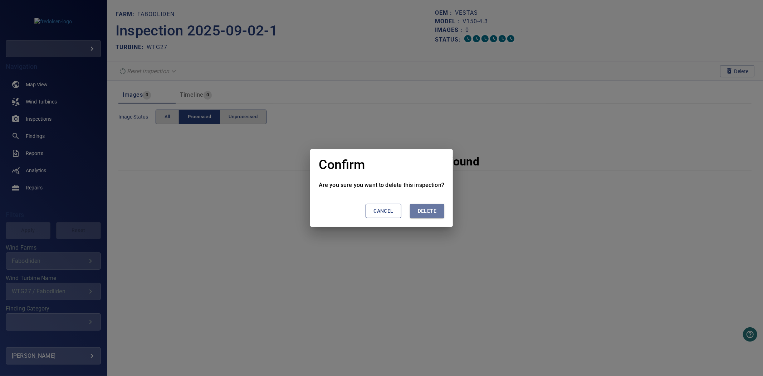
click at [422, 212] on span "Delete" at bounding box center [427, 211] width 19 height 9
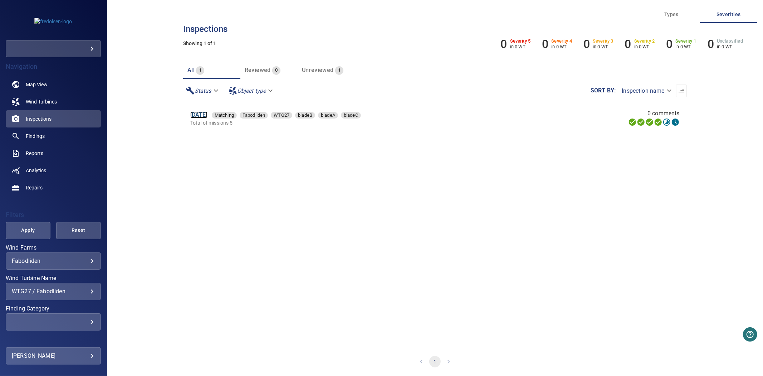
click at [208, 117] on link "[DATE]" at bounding box center [198, 114] width 17 height 7
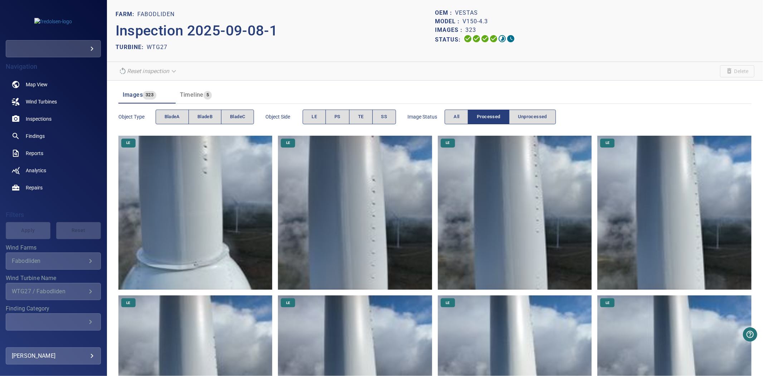
click at [324, 30] on p "Inspection 2025-09-08-1" at bounding box center [276, 30] width 320 height 21
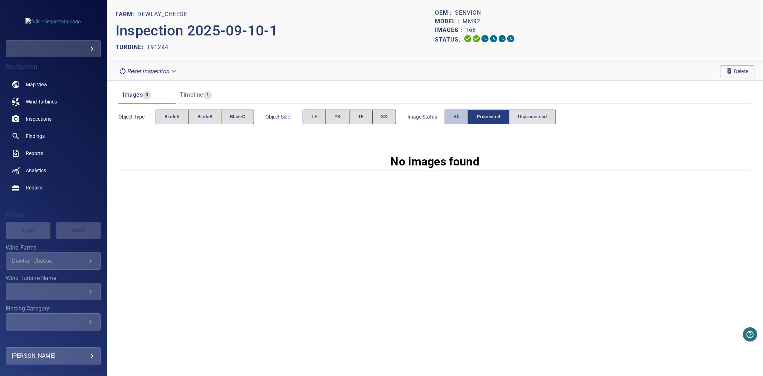
click at [450, 119] on button "All" at bounding box center [457, 117] width 24 height 15
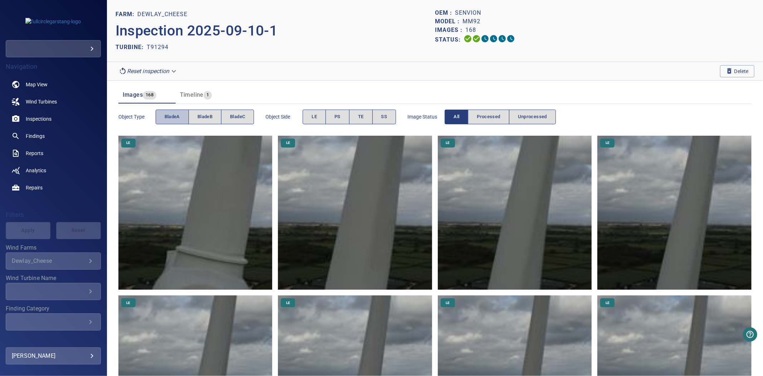
click at [178, 113] on span "bladeA" at bounding box center [172, 117] width 15 height 8
click at [212, 117] on span "bladeB" at bounding box center [205, 117] width 15 height 8
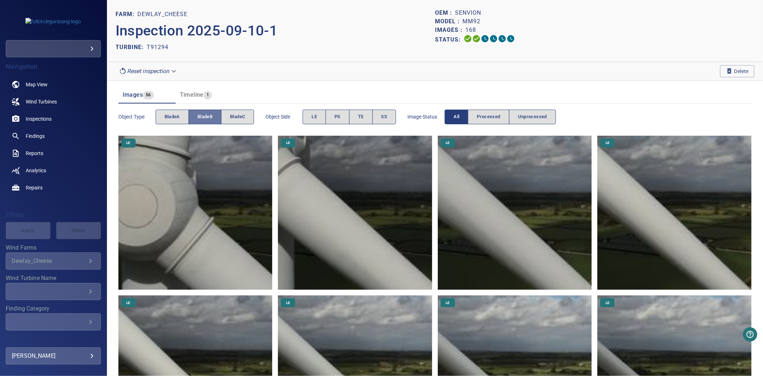
click at [212, 117] on span "bladeB" at bounding box center [205, 117] width 15 height 8
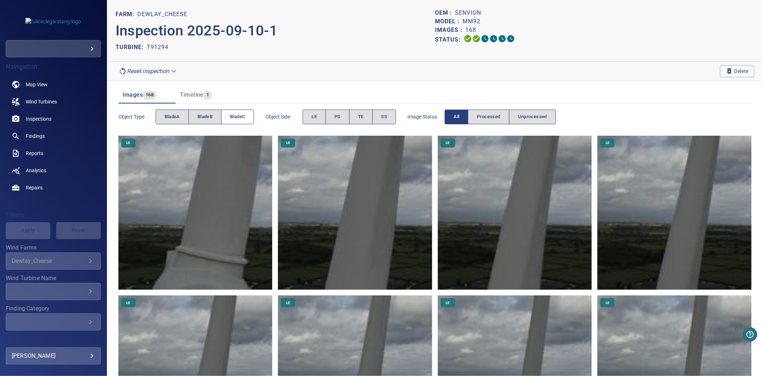
click at [234, 116] on span "bladeC" at bounding box center [237, 117] width 15 height 8
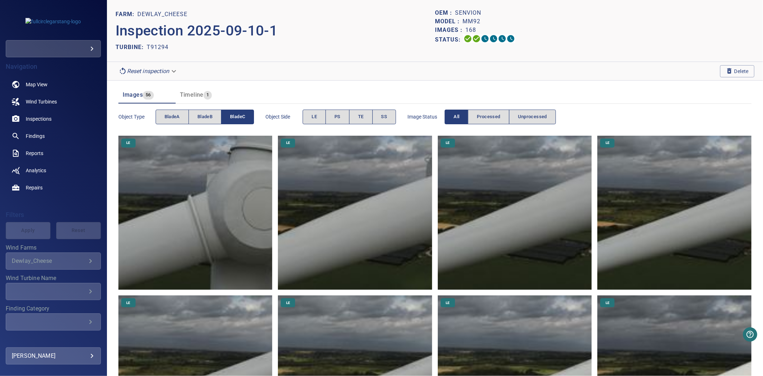
click at [234, 116] on span "bladeC" at bounding box center [237, 117] width 15 height 8
